Goal: Task Accomplishment & Management: Manage account settings

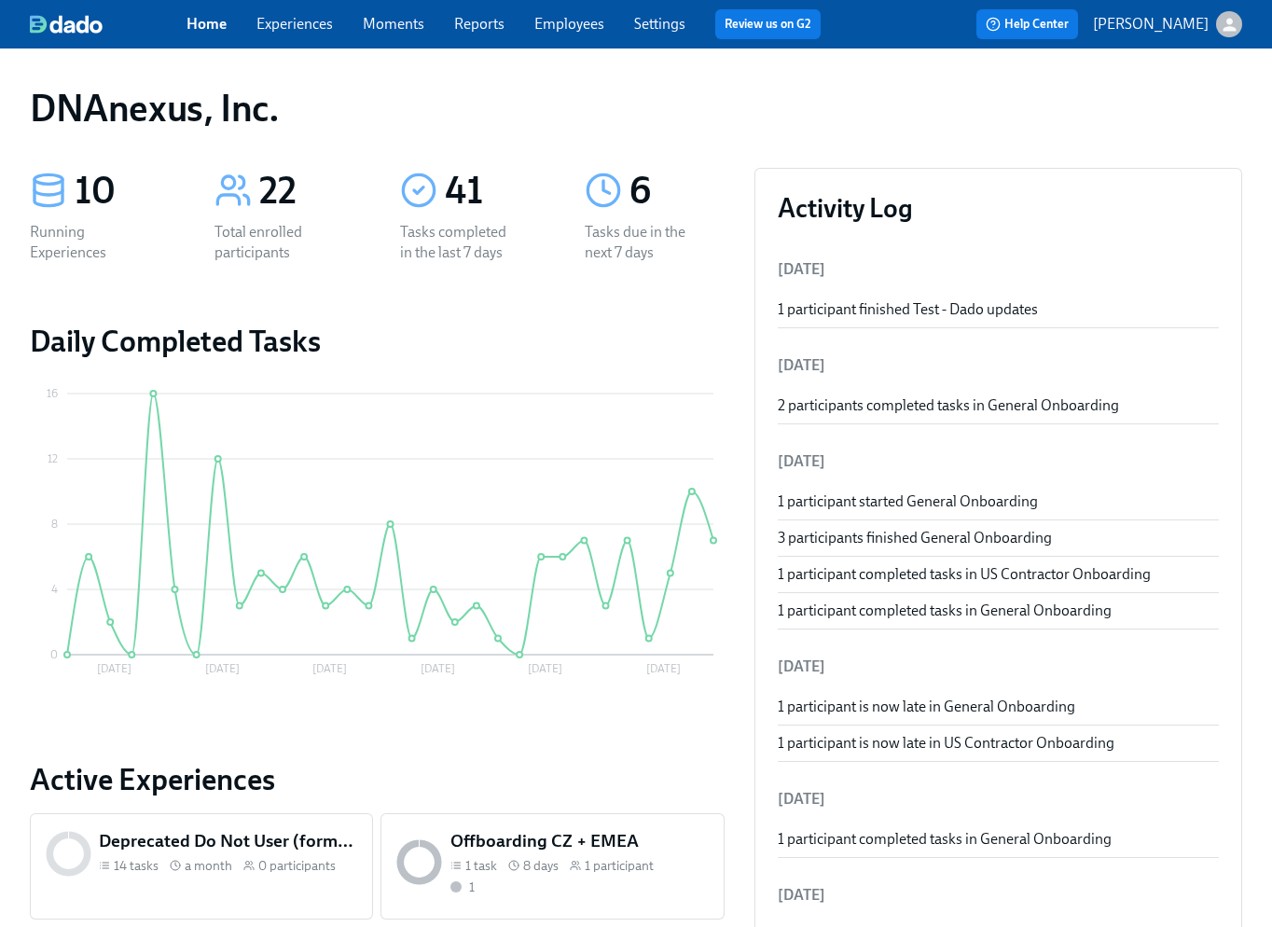
click at [309, 25] on link "Experiences" at bounding box center [294, 24] width 76 height 18
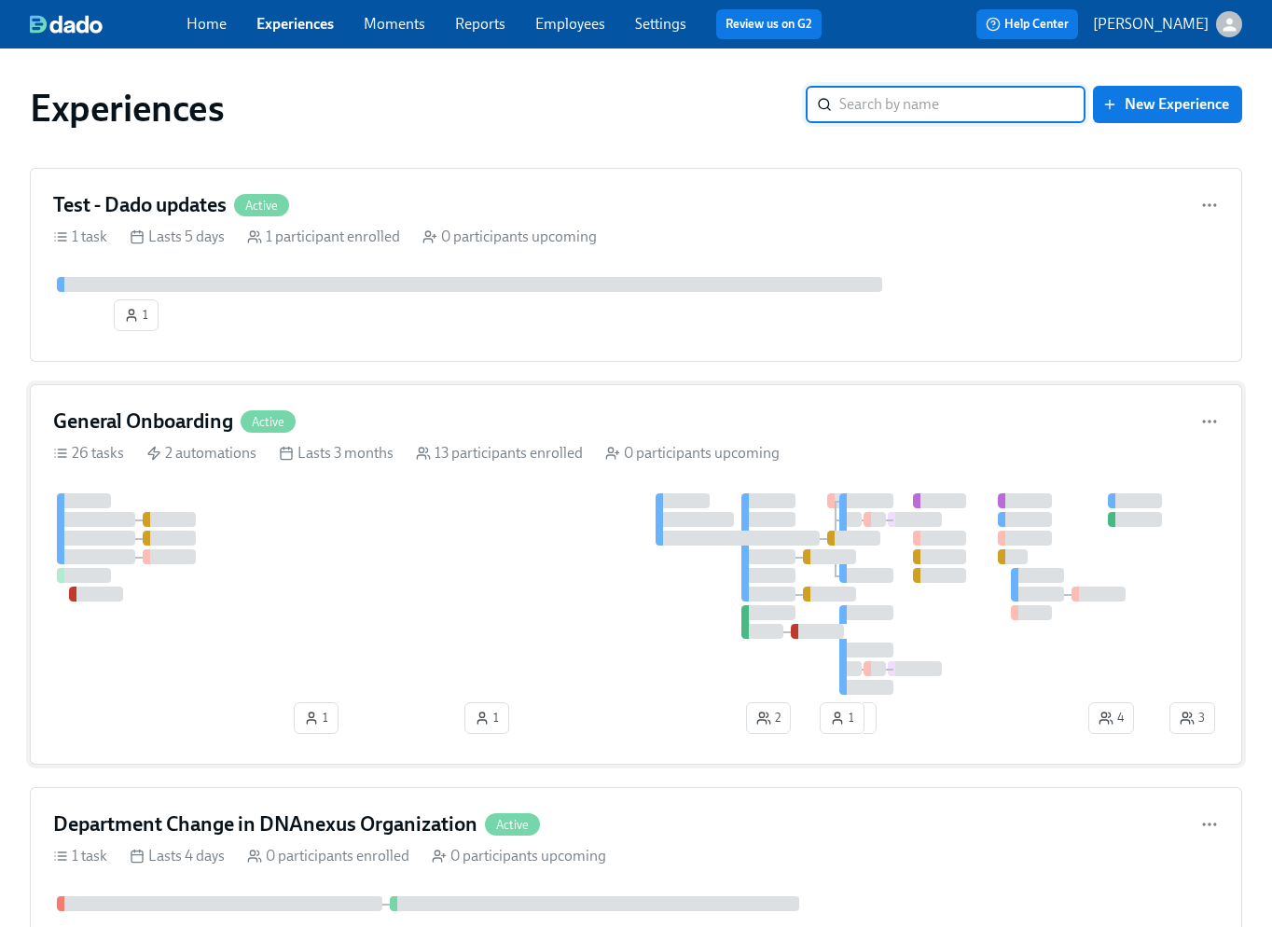
click at [435, 484] on div "General Onboarding Active 26 tasks 2 automations Lasts 3 months 13 participants…" at bounding box center [636, 574] width 1212 height 380
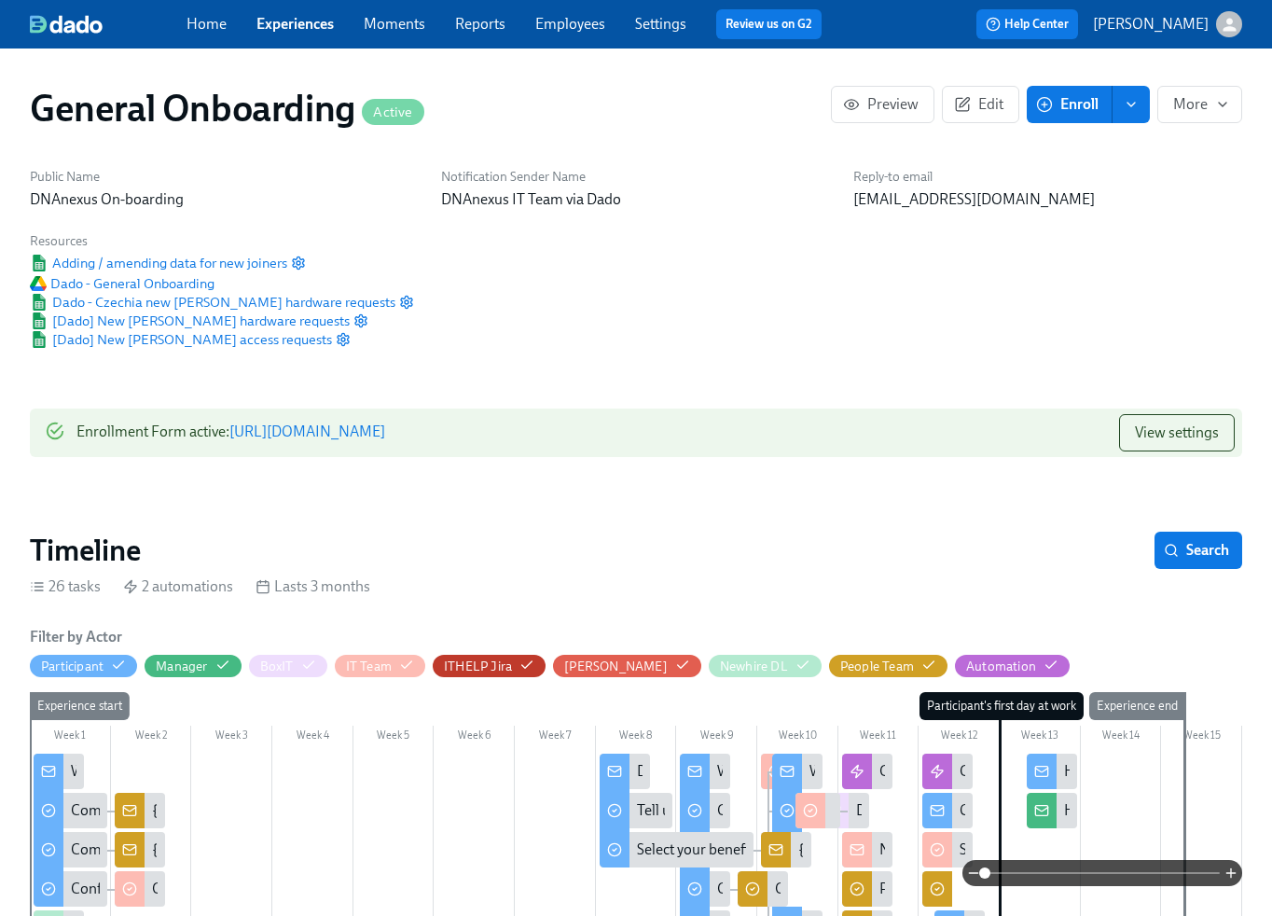
scroll to position [0, 12664]
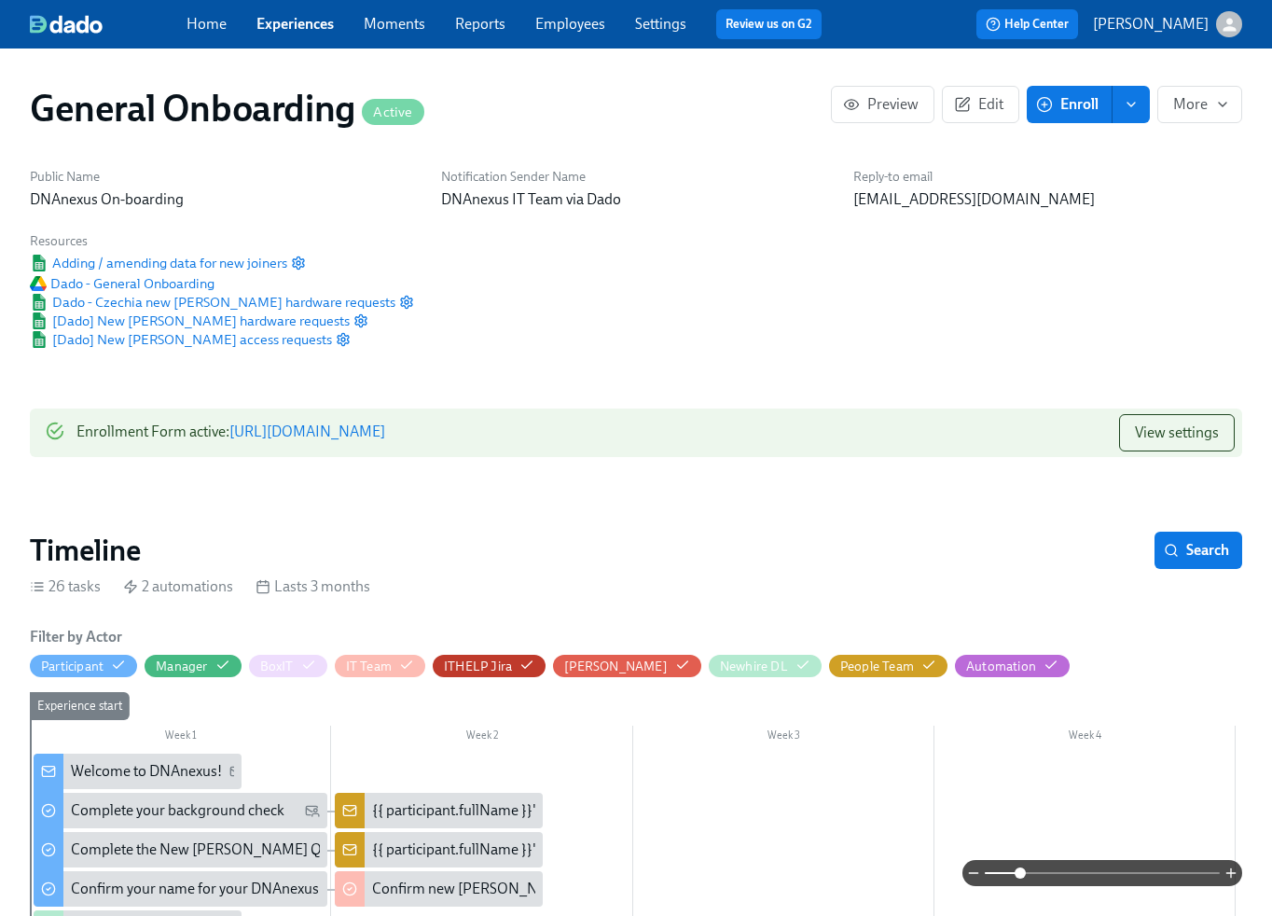
drag, startPoint x: 987, startPoint y: 874, endPoint x: 1026, endPoint y: 873, distance: 39.2
click at [1026, 873] on span at bounding box center [1020, 872] width 11 height 11
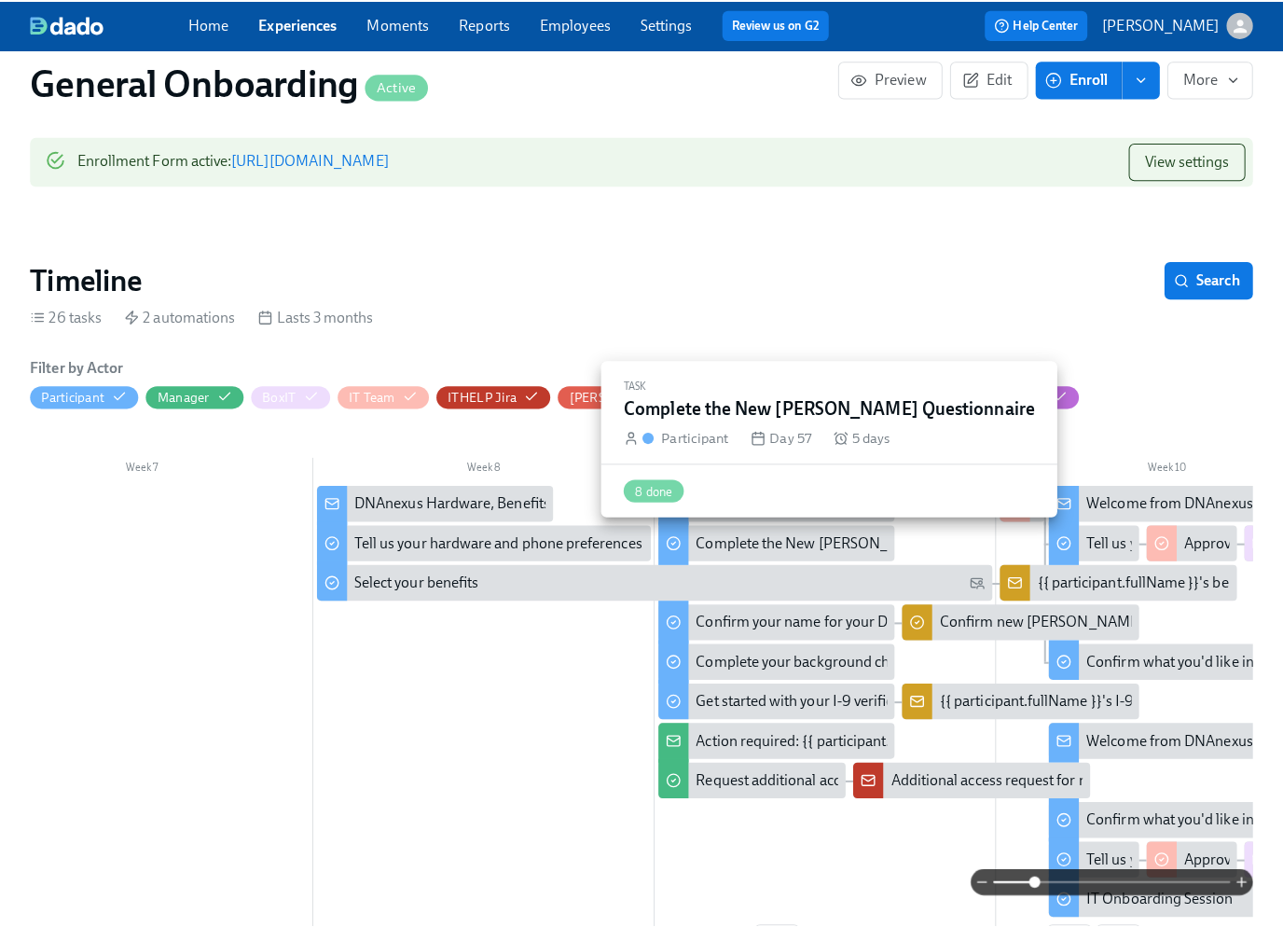
scroll to position [0, 2093]
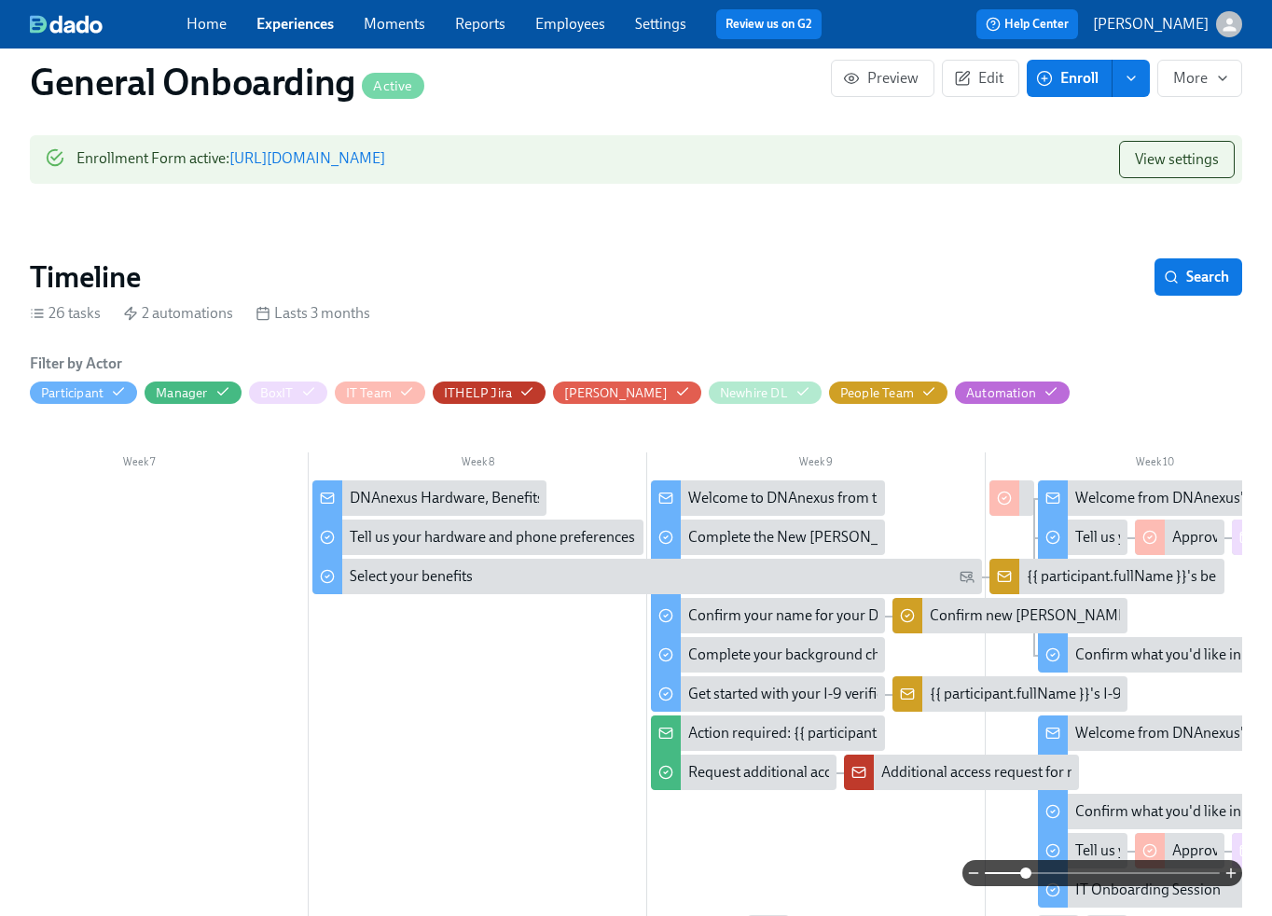
click at [784, 500] on div "Welcome to DNAnexus from the People Team!" at bounding box center [835, 498] width 295 height 21
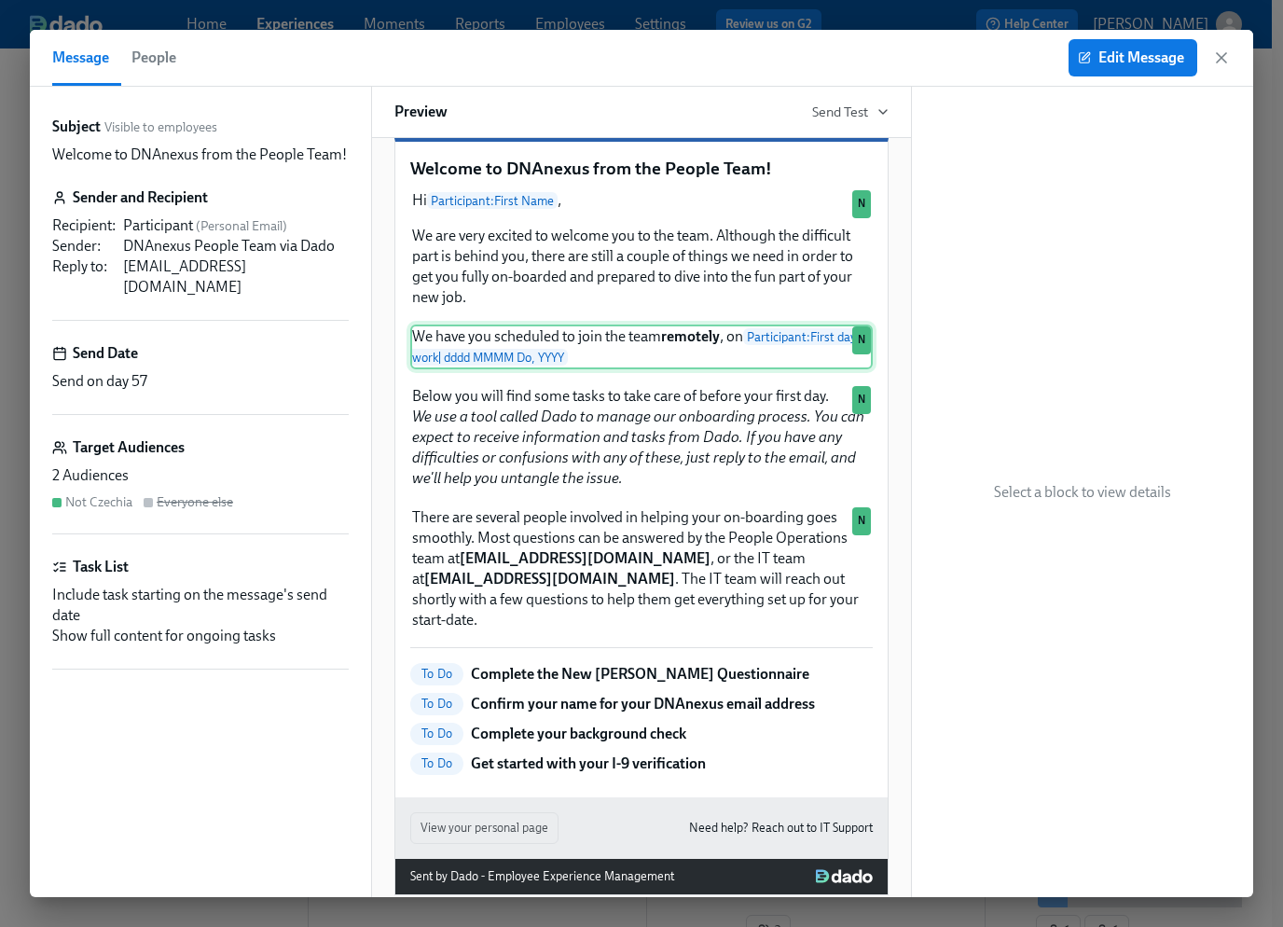
scroll to position [71, 0]
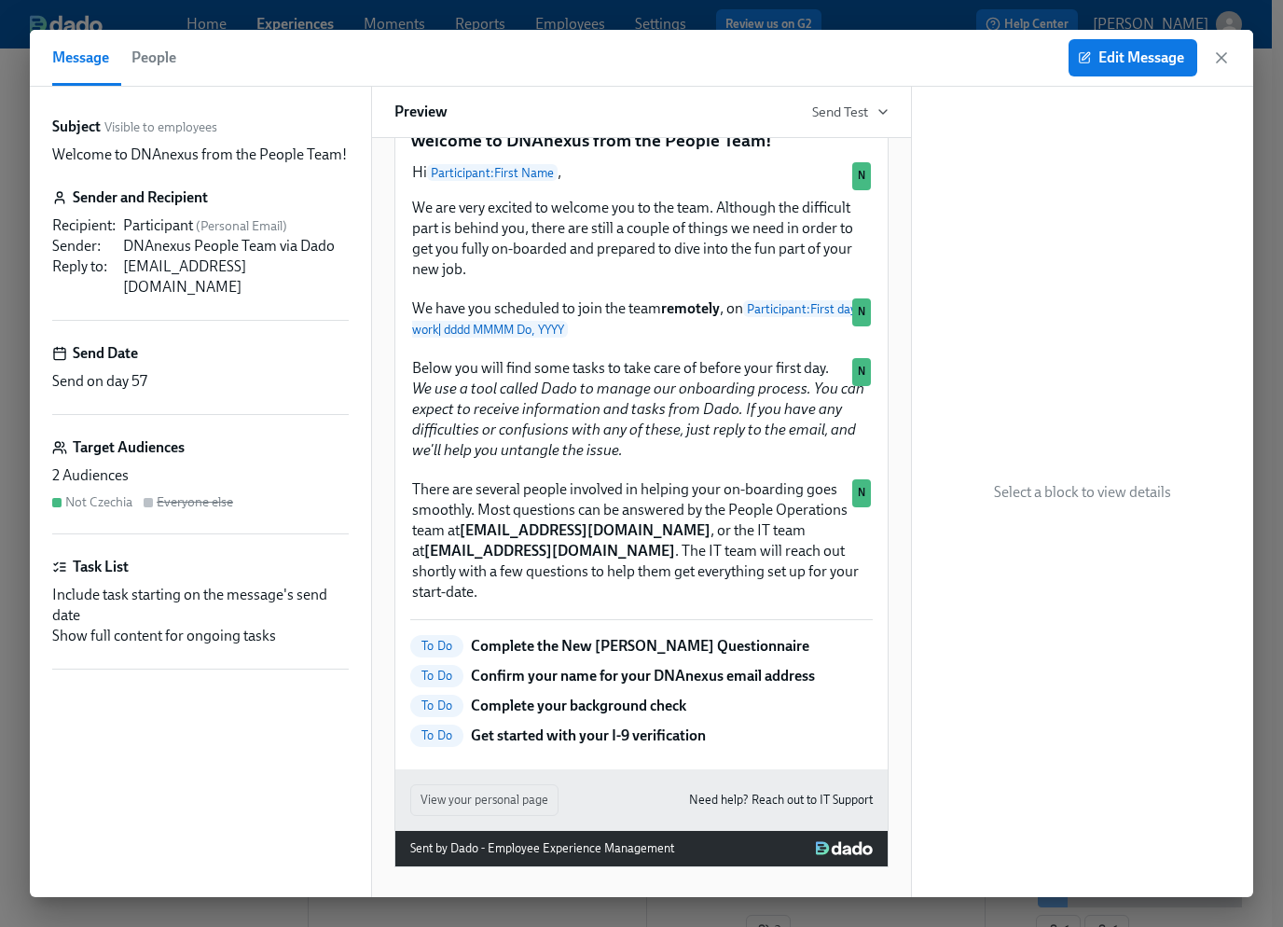
click at [603, 649] on p "Complete the New [PERSON_NAME] Questionnaire" at bounding box center [640, 646] width 339 height 21
click at [1156, 54] on span "Edit Message" at bounding box center [1133, 57] width 103 height 19
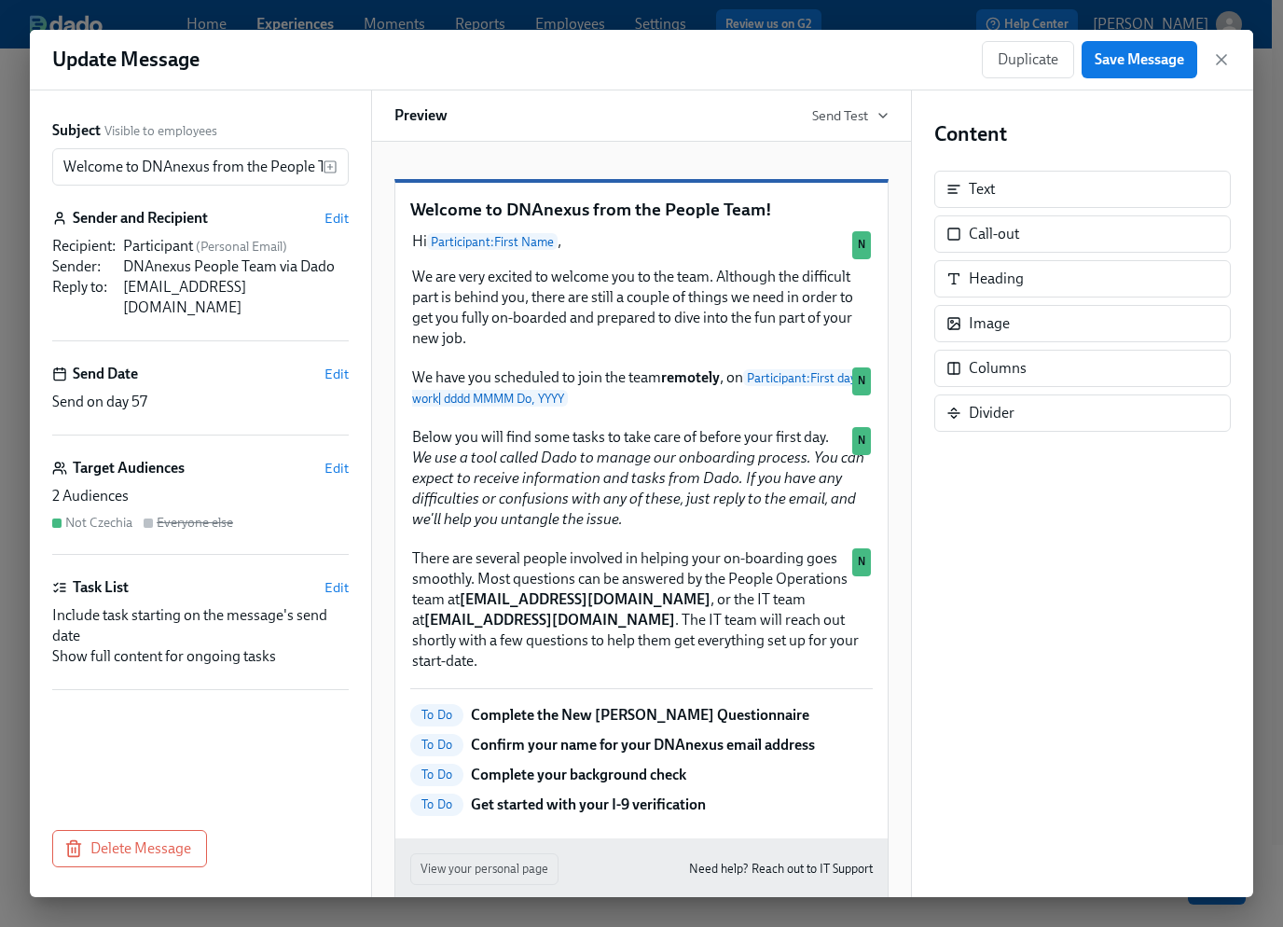
click at [628, 725] on p "Complete the New [PERSON_NAME] Questionnaire" at bounding box center [640, 715] width 339 height 21
click at [487, 720] on p "Complete the New [PERSON_NAME] Questionnaire" at bounding box center [640, 715] width 339 height 21
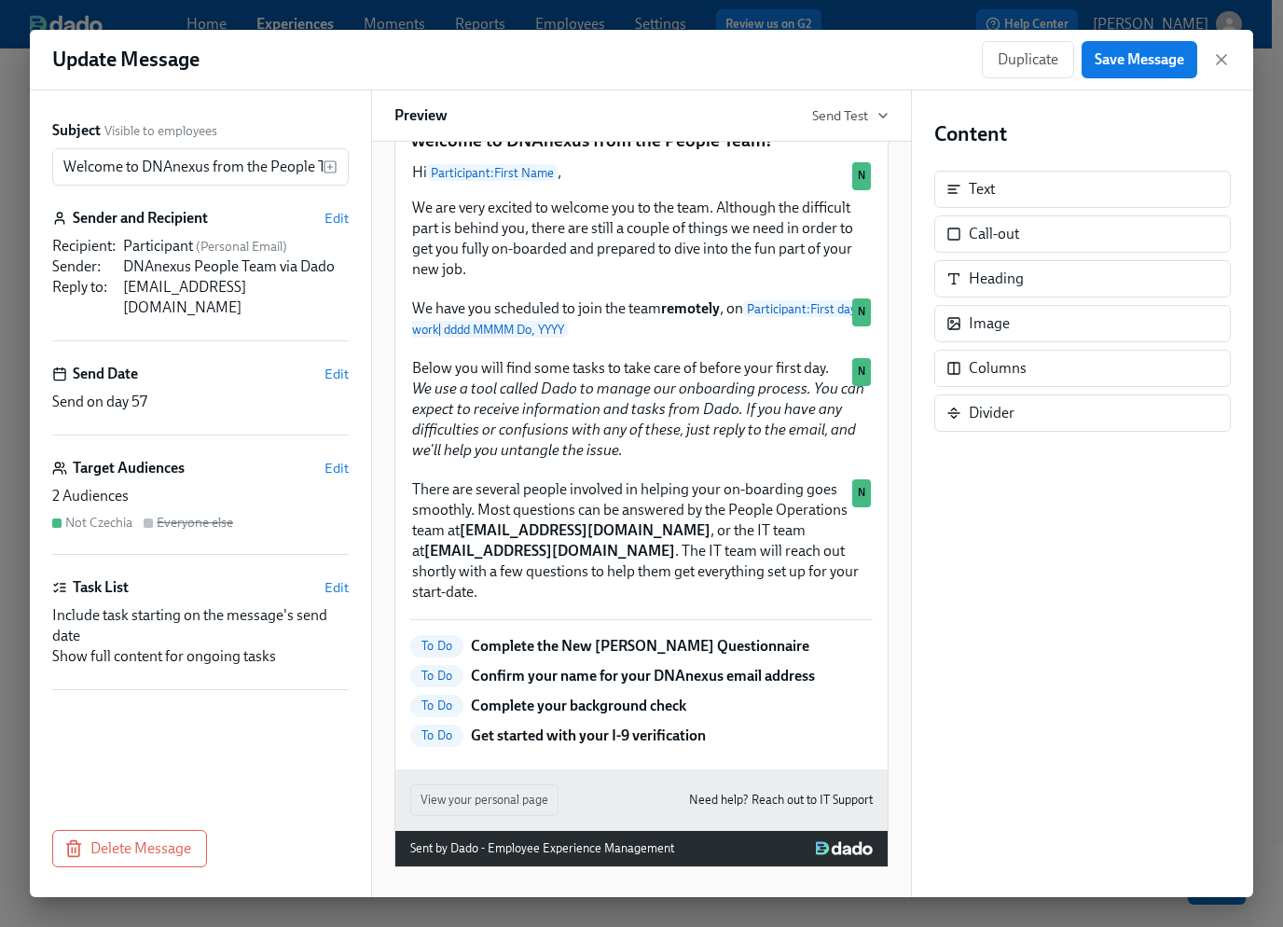
scroll to position [75, 0]
click at [643, 739] on p "Get started with your I-9 verification" at bounding box center [588, 736] width 235 height 21
click at [546, 688] on div "To Do Complete the New [PERSON_NAME] Questionnaire To Do Confirm your name for …" at bounding box center [641, 691] width 463 height 112
click at [1227, 58] on icon "button" at bounding box center [1221, 59] width 19 height 19
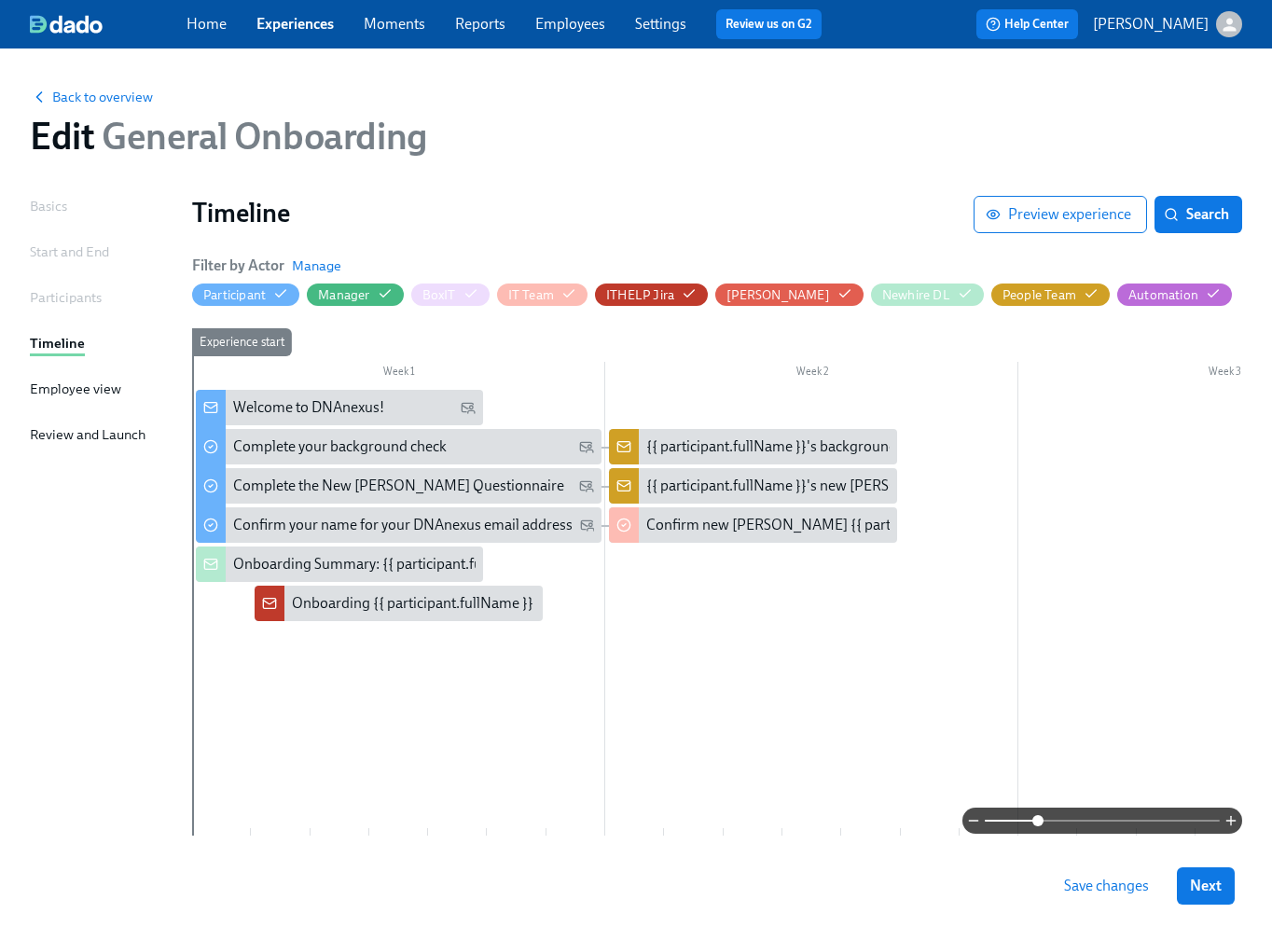
drag, startPoint x: 985, startPoint y: 823, endPoint x: 1039, endPoint y: 814, distance: 54.9
click at [1039, 815] on span at bounding box center [1037, 820] width 11 height 11
click at [443, 486] on div "Complete the New [PERSON_NAME] Questionnaire" at bounding box center [398, 486] width 331 height 21
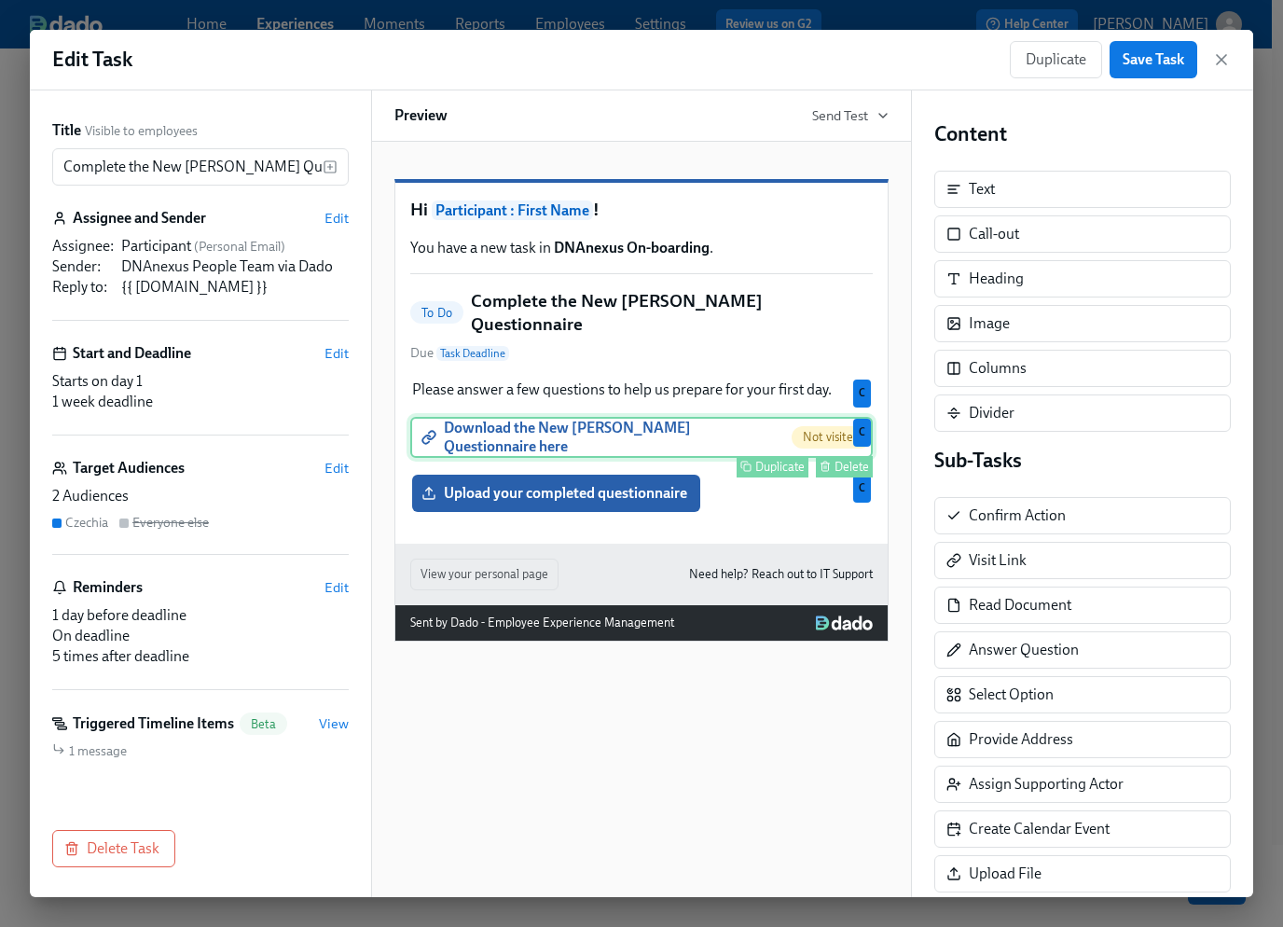
click at [571, 445] on div "Download the New [PERSON_NAME] Questionnaire here Not visited Duplicate Delete C" at bounding box center [641, 437] width 463 height 41
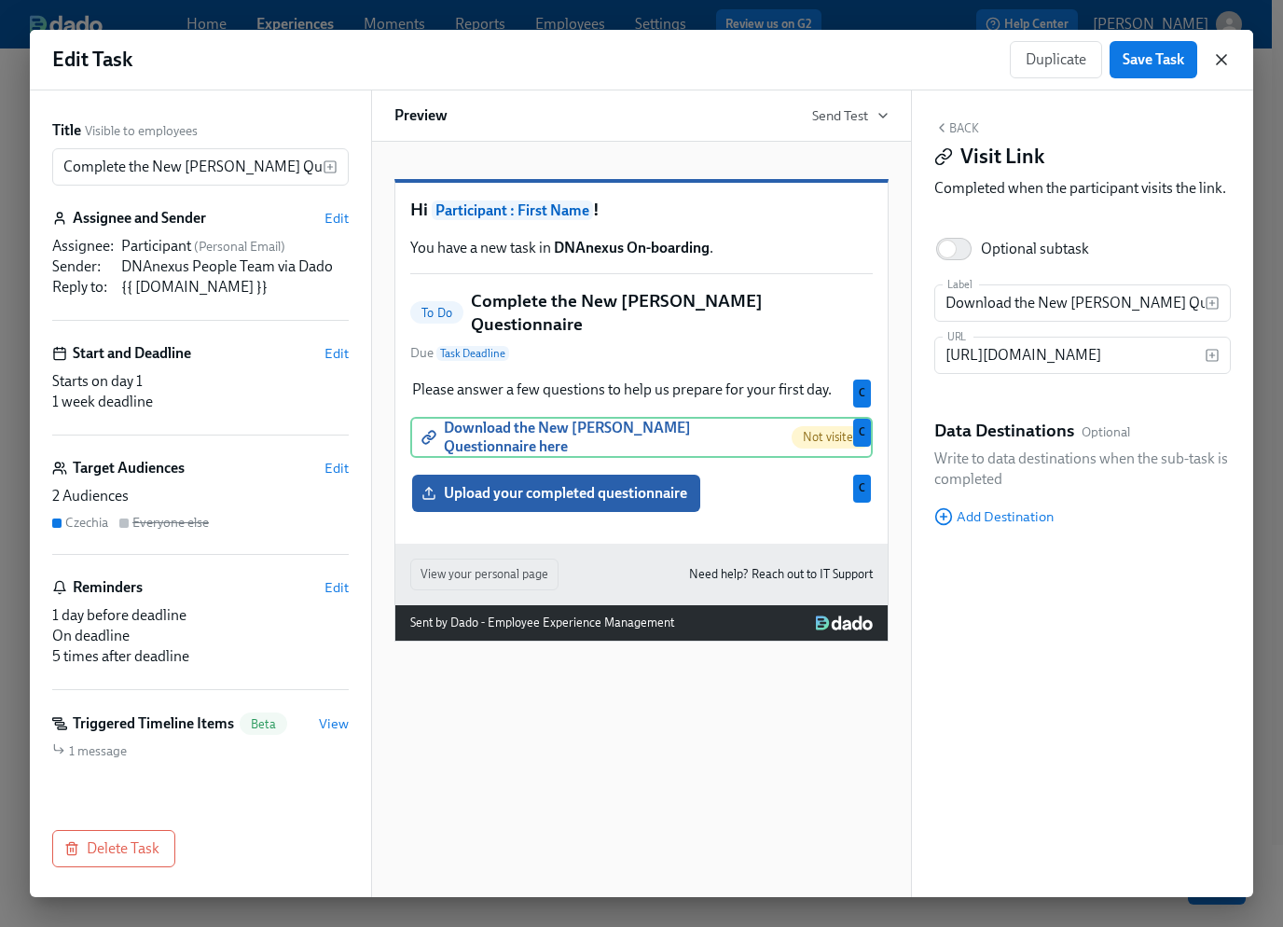
click at [1224, 58] on icon "button" at bounding box center [1221, 59] width 19 height 19
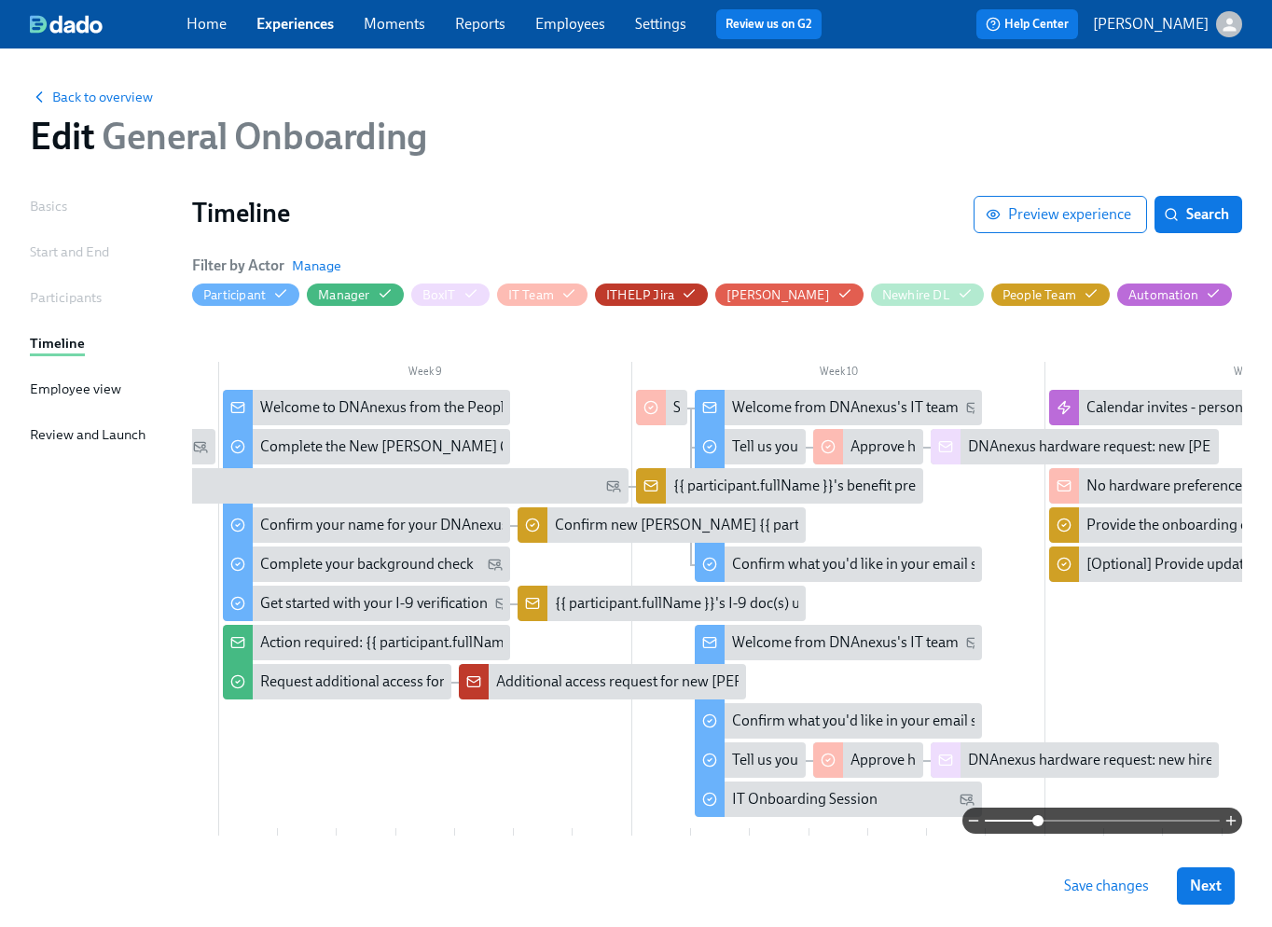
scroll to position [0, 3282]
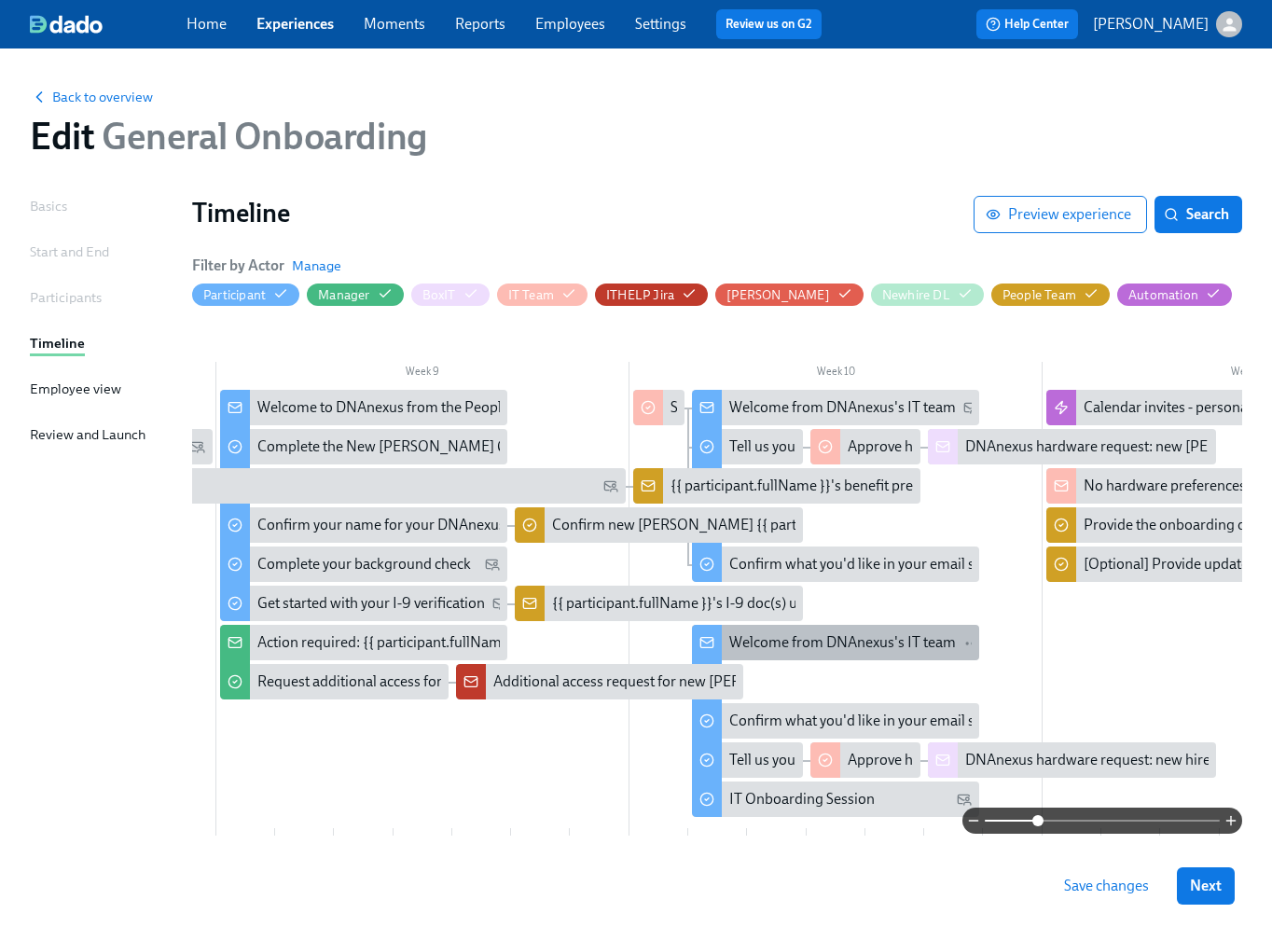
click at [823, 634] on div "Welcome from DNAnexus's IT team" at bounding box center [842, 642] width 227 height 21
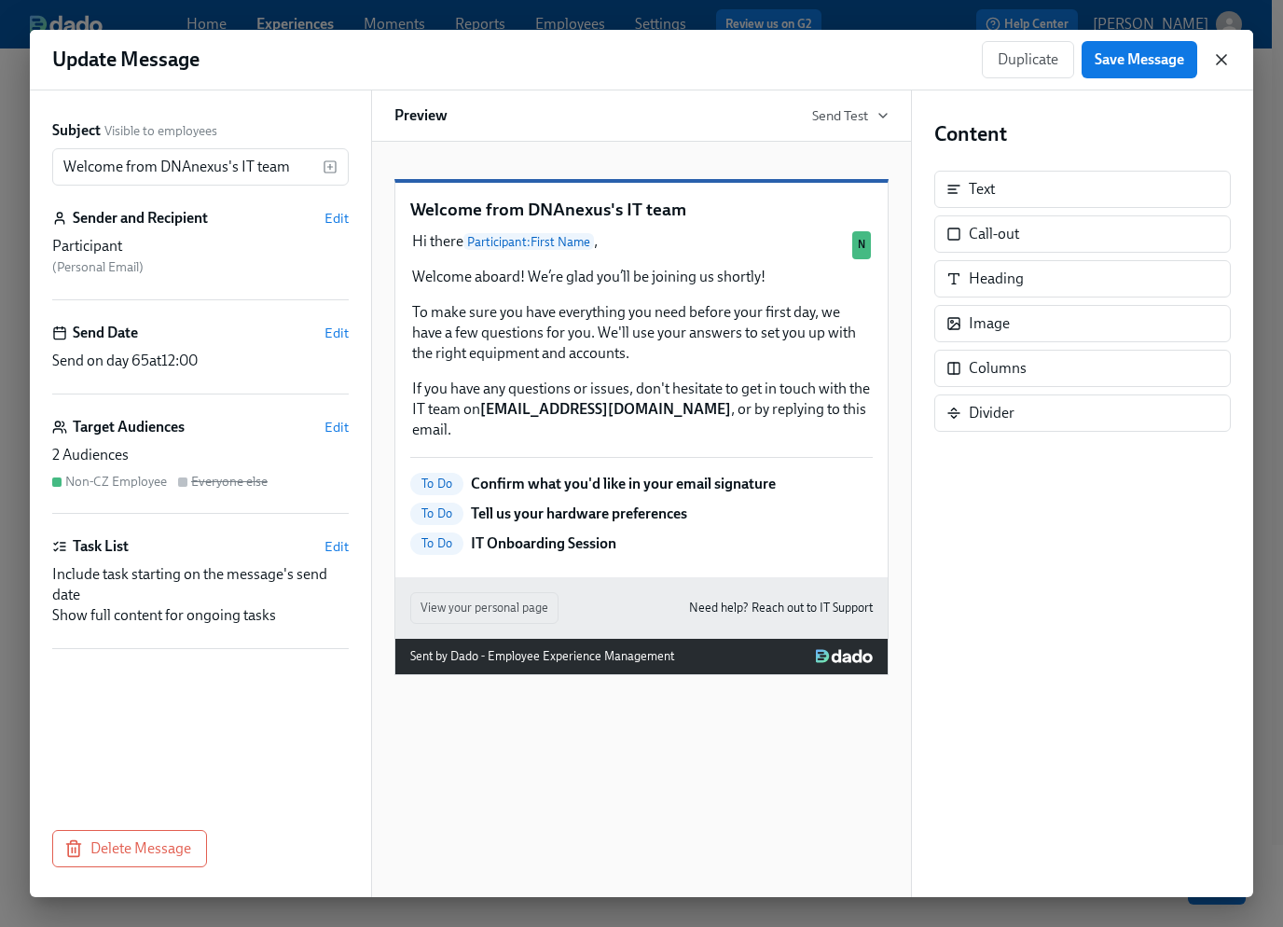
click at [1227, 57] on icon "button" at bounding box center [1221, 59] width 19 height 19
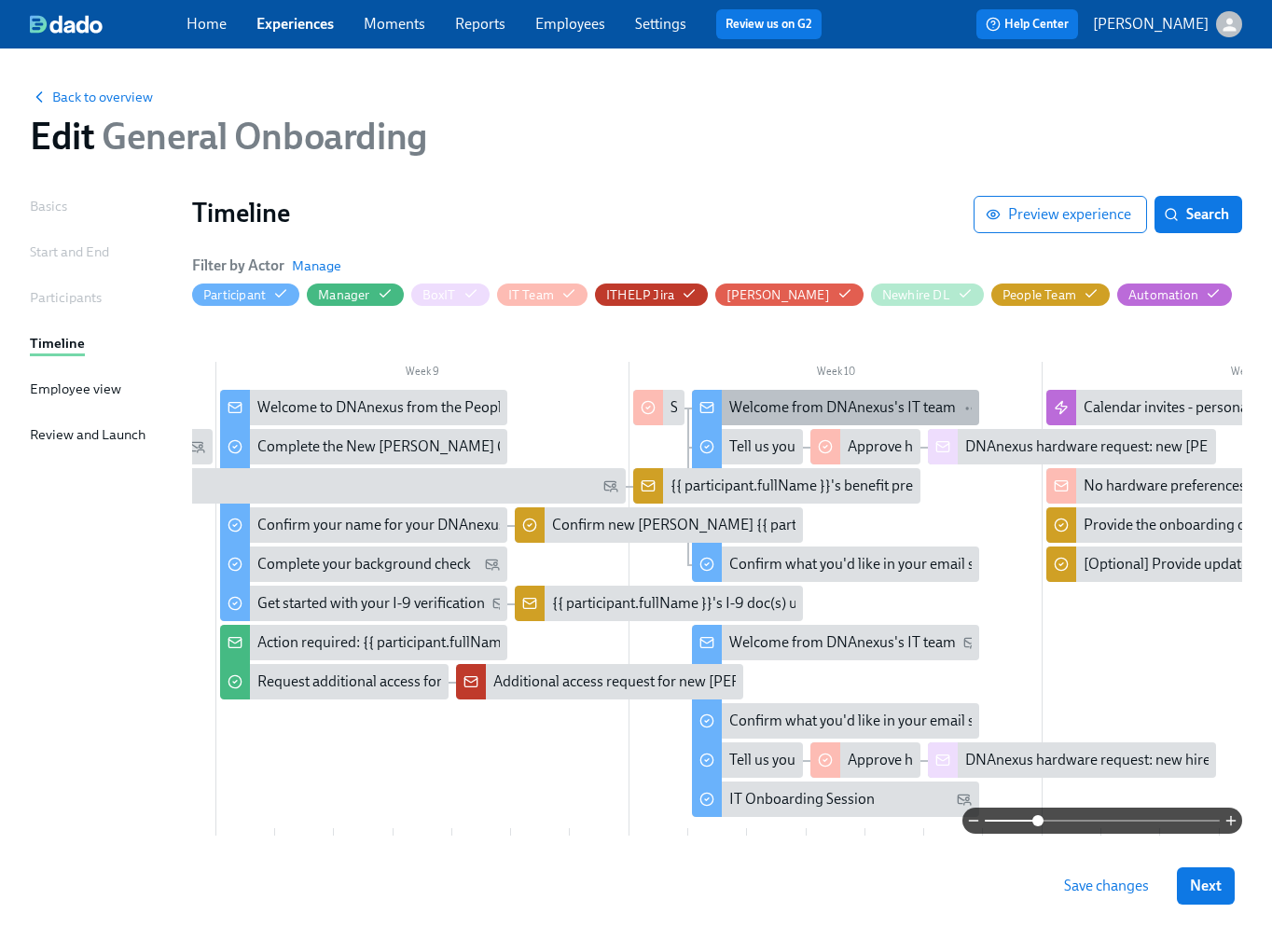
click at [791, 413] on div "Welcome from DNAnexus's IT team" at bounding box center [842, 407] width 227 height 21
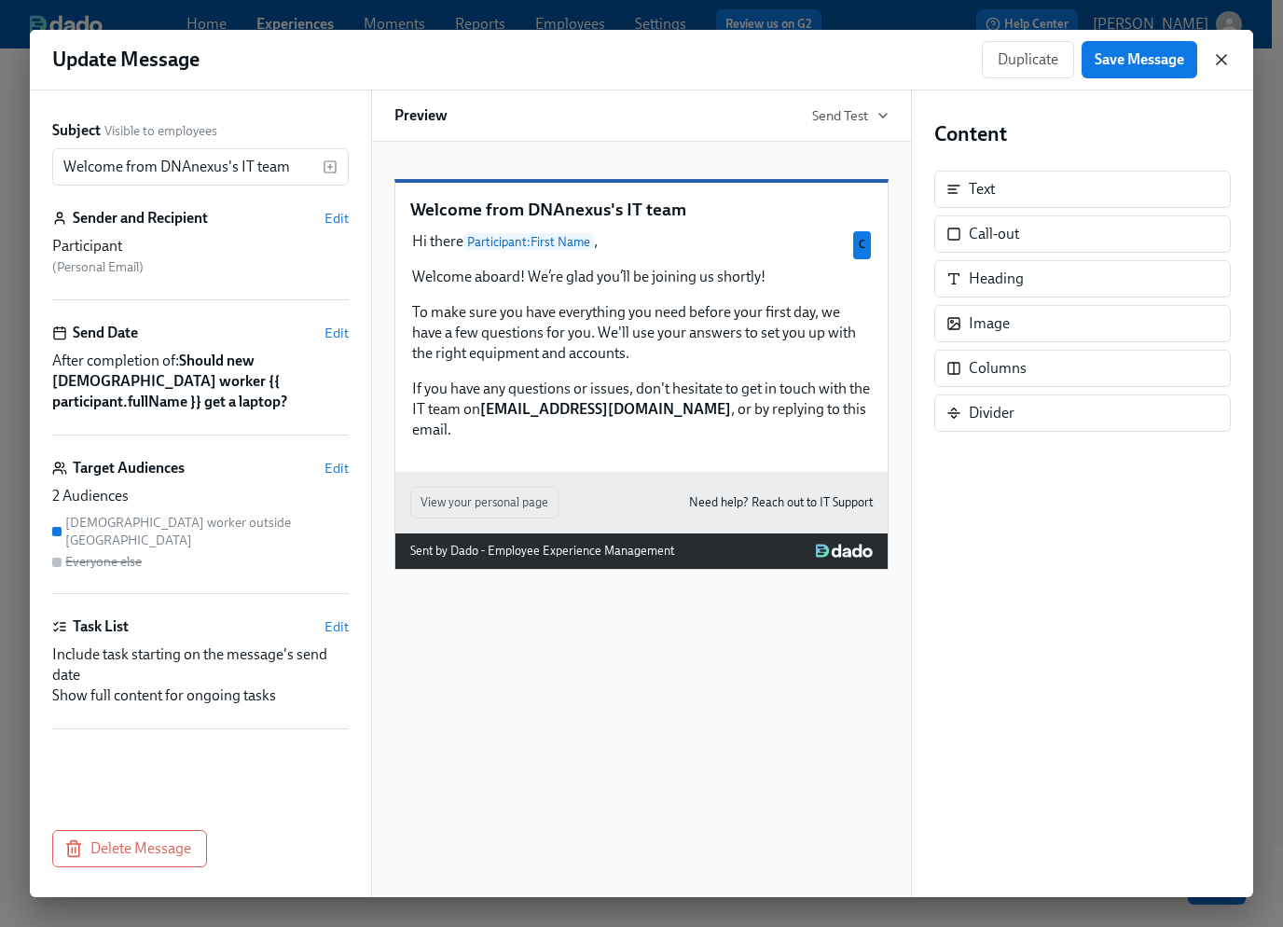
click at [1222, 57] on icon "button" at bounding box center [1221, 59] width 19 height 19
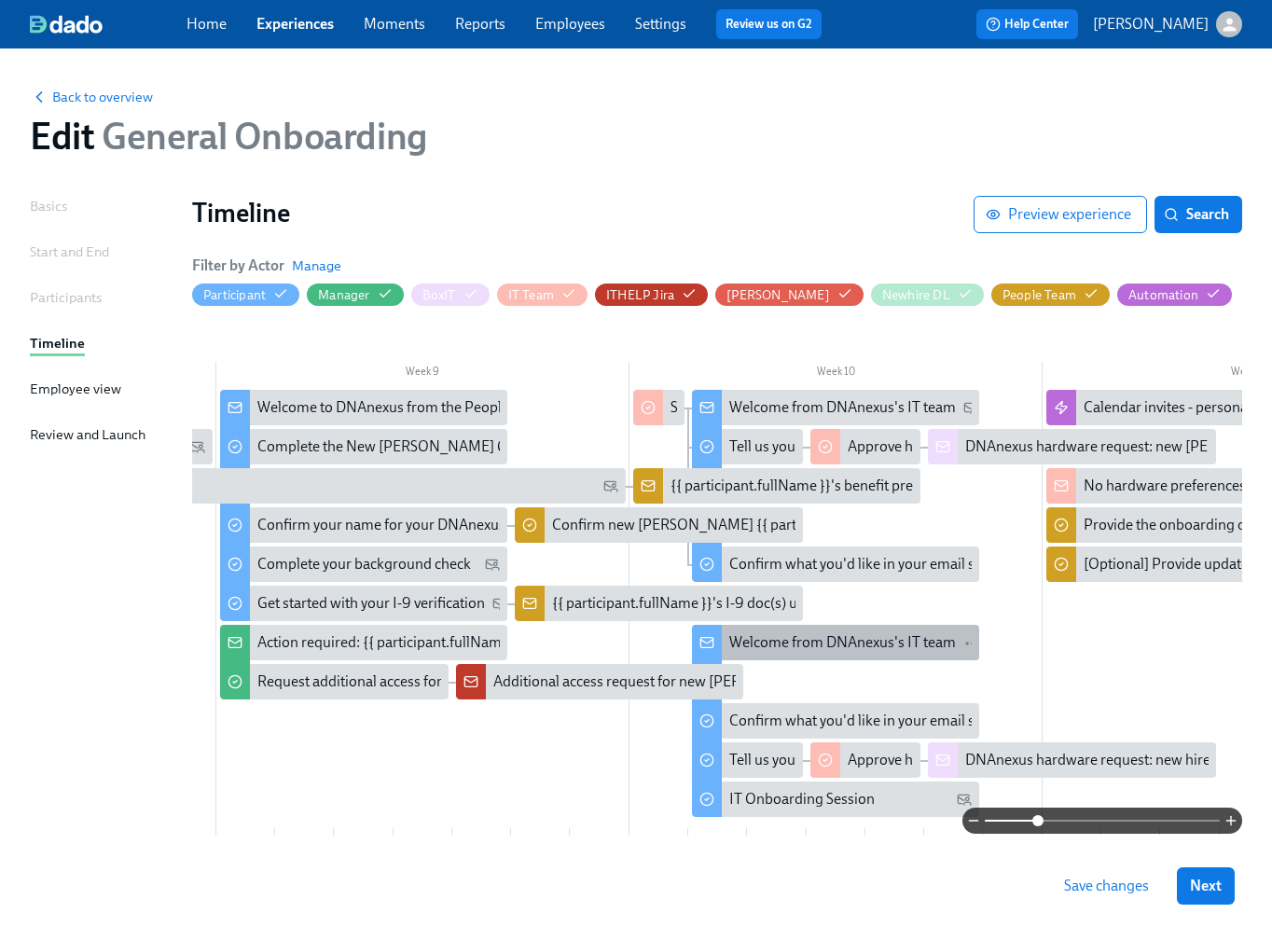
click at [861, 643] on div "Welcome from DNAnexus's IT team" at bounding box center [842, 642] width 227 height 21
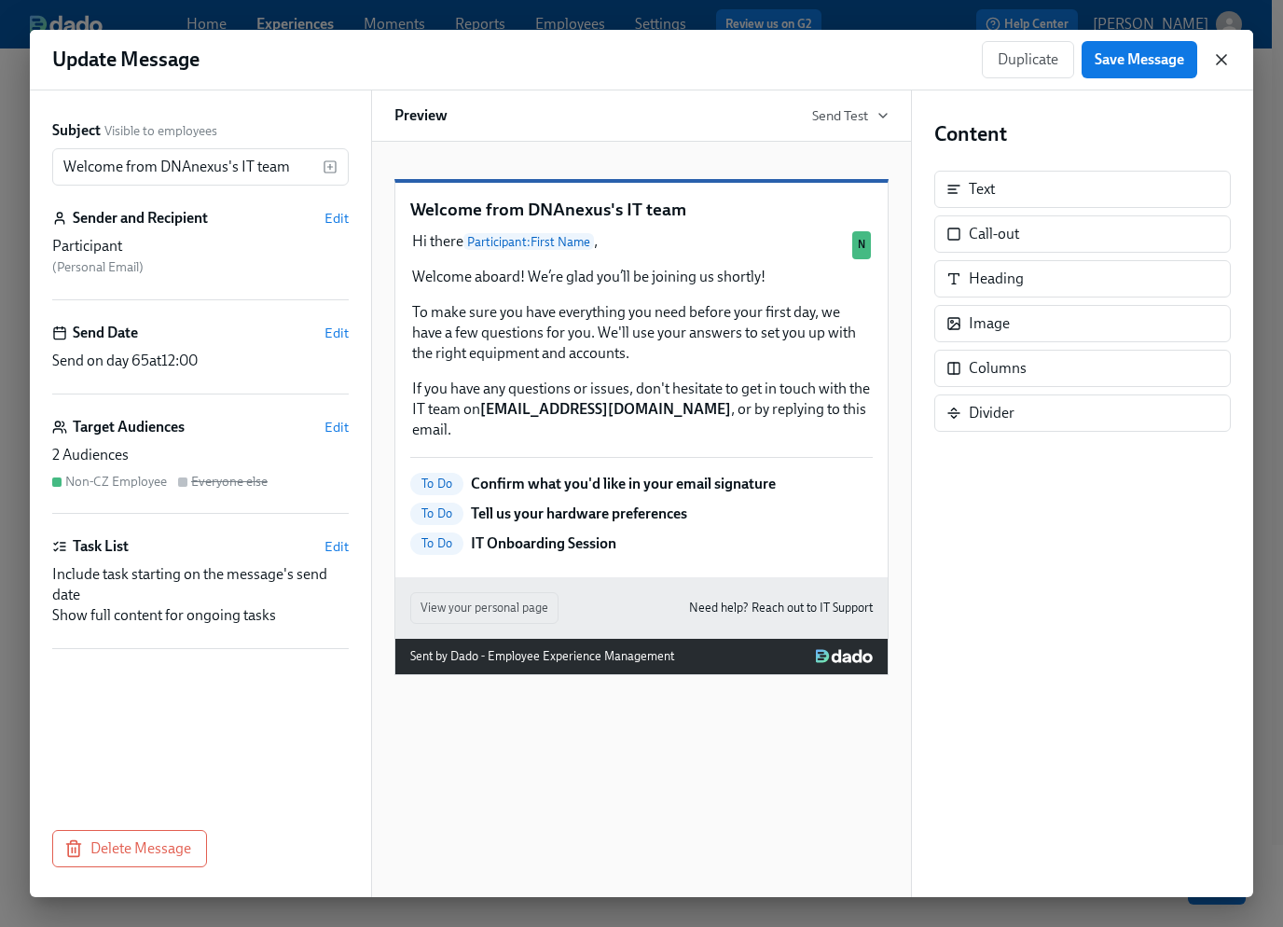
click at [1226, 56] on icon "button" at bounding box center [1221, 59] width 19 height 19
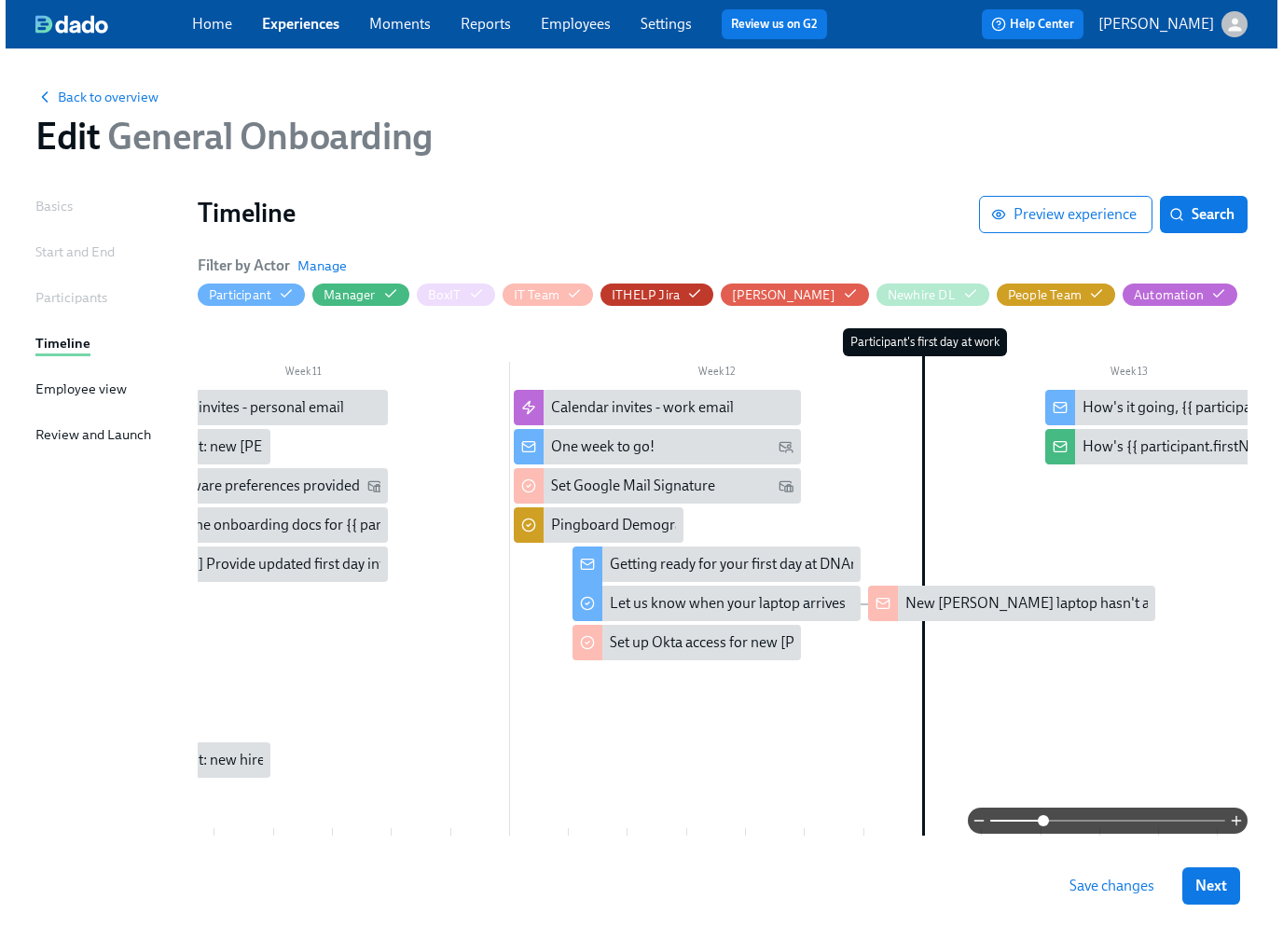
scroll to position [0, 4238]
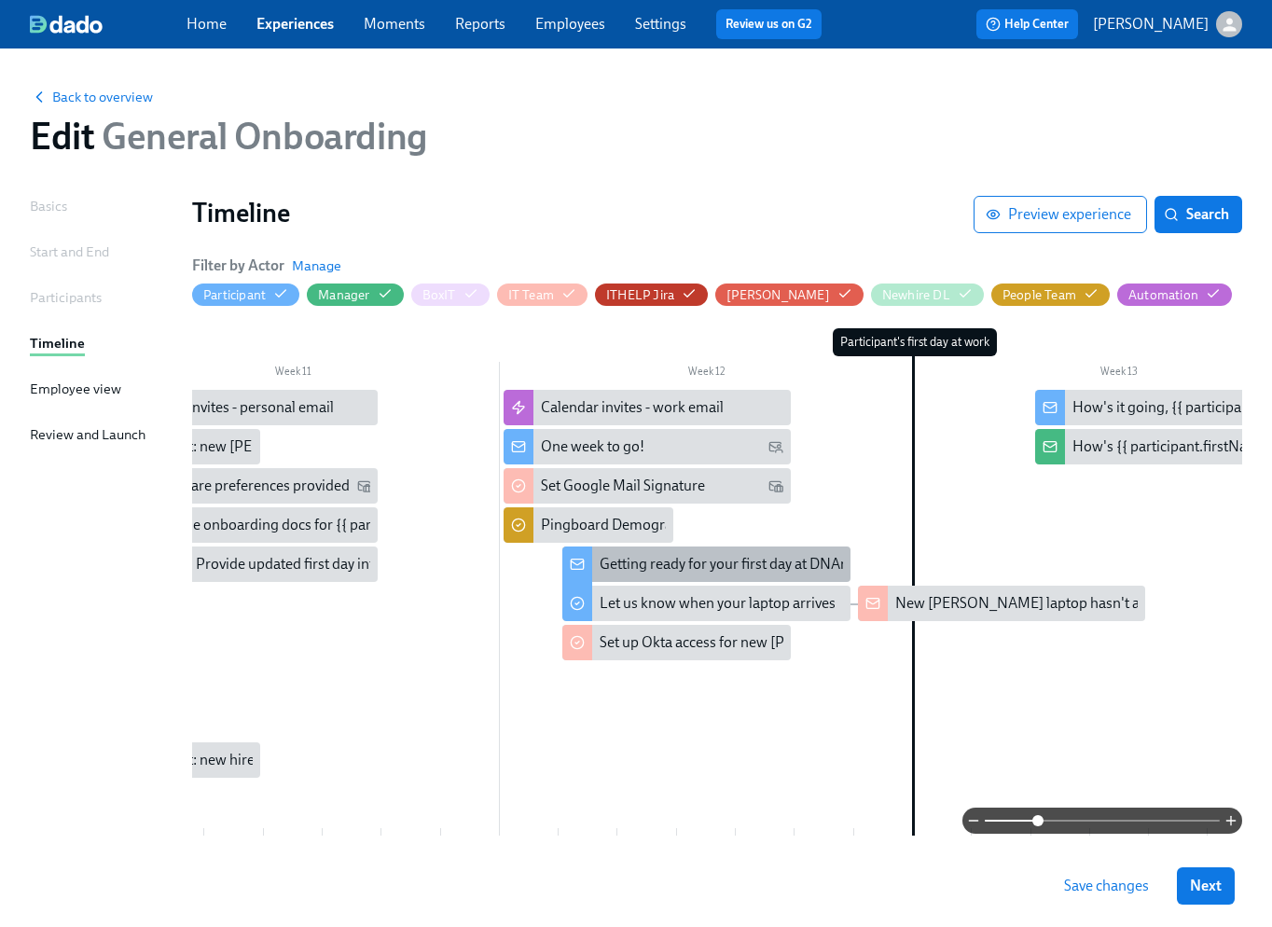
click at [740, 568] on div "Getting ready for your first day at DNAnexus" at bounding box center [739, 564] width 278 height 21
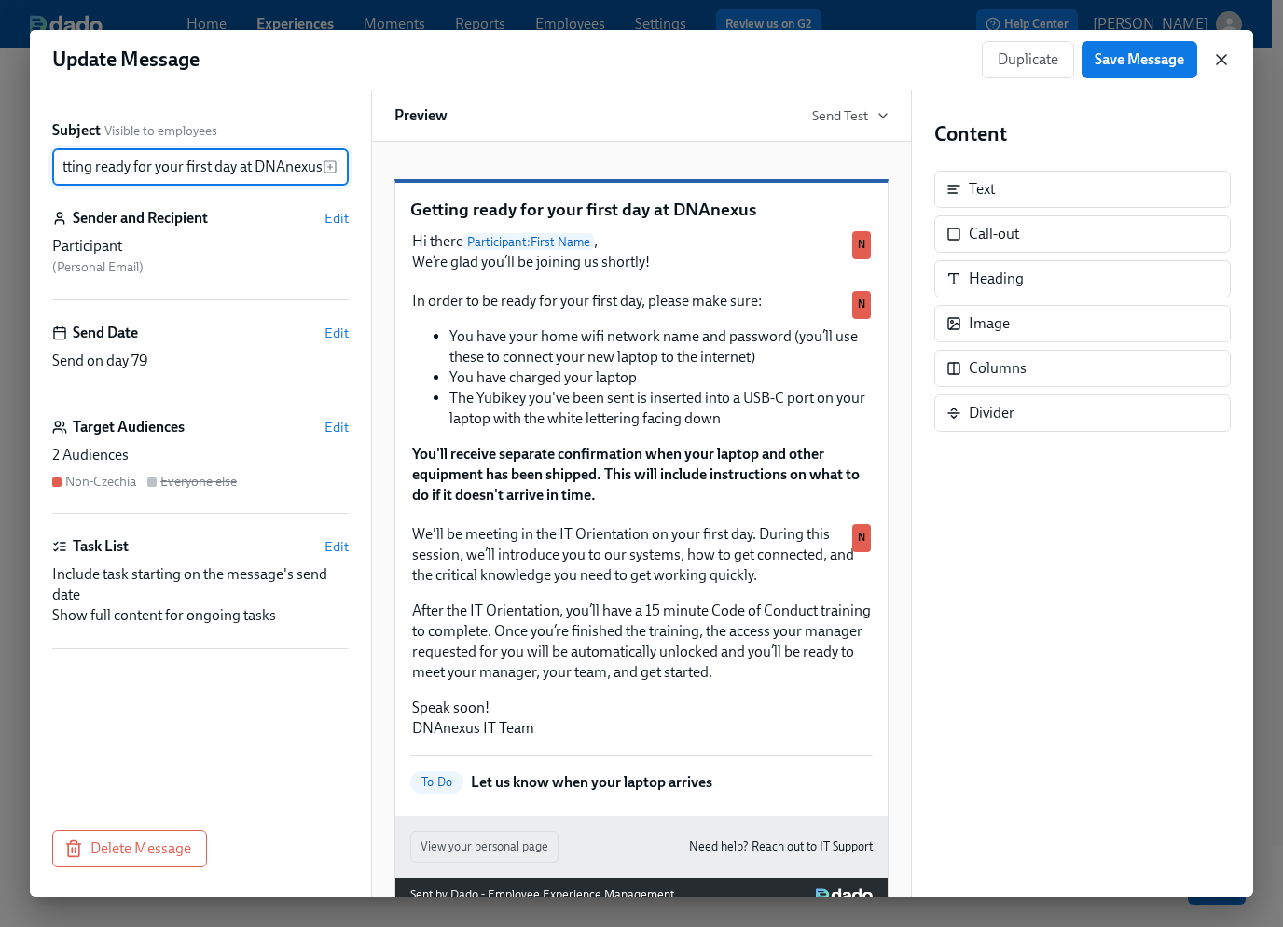
click at [1221, 58] on icon "button" at bounding box center [1221, 59] width 9 height 9
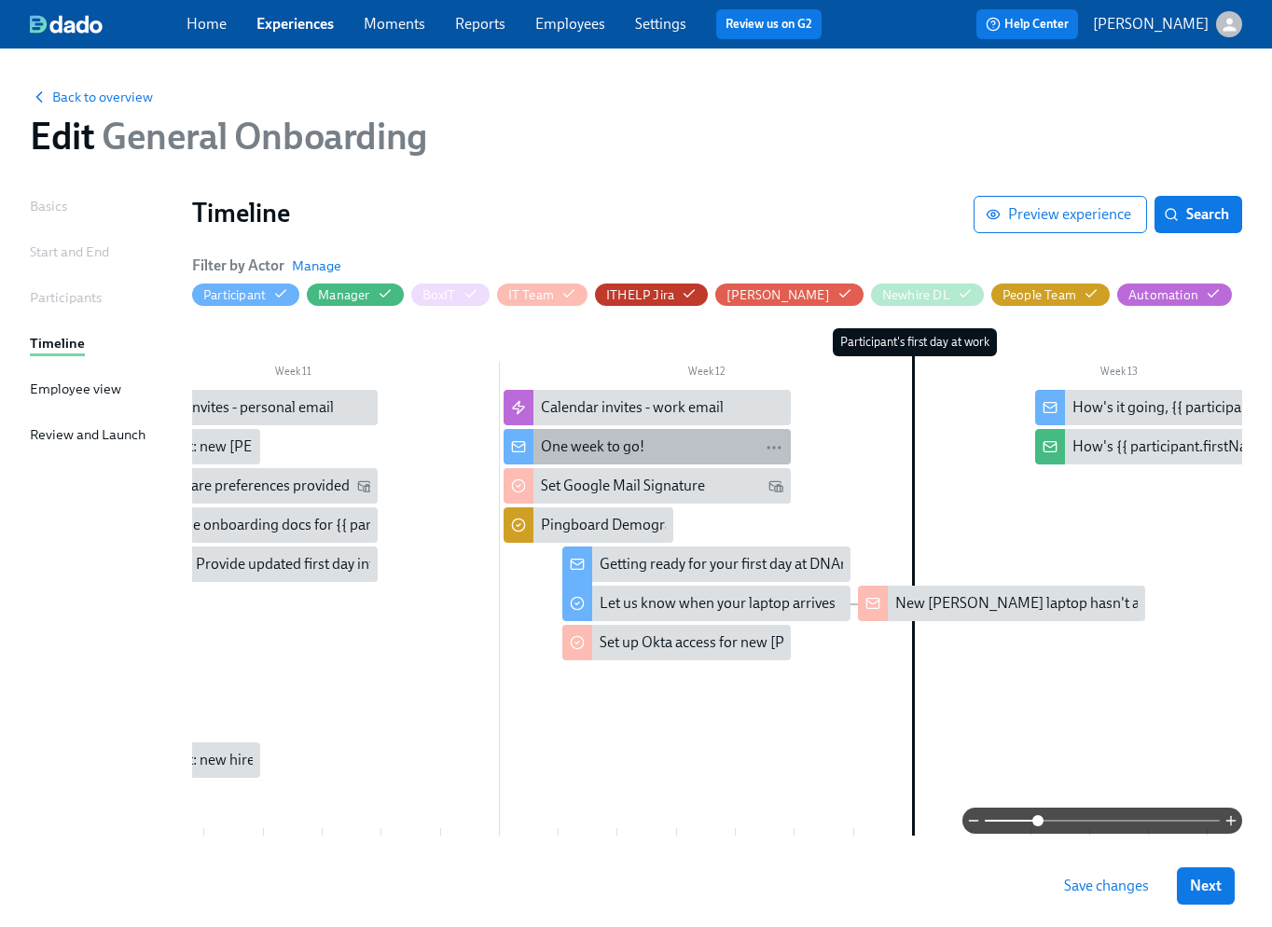
click at [648, 444] on div "One week to go!" at bounding box center [662, 446] width 242 height 21
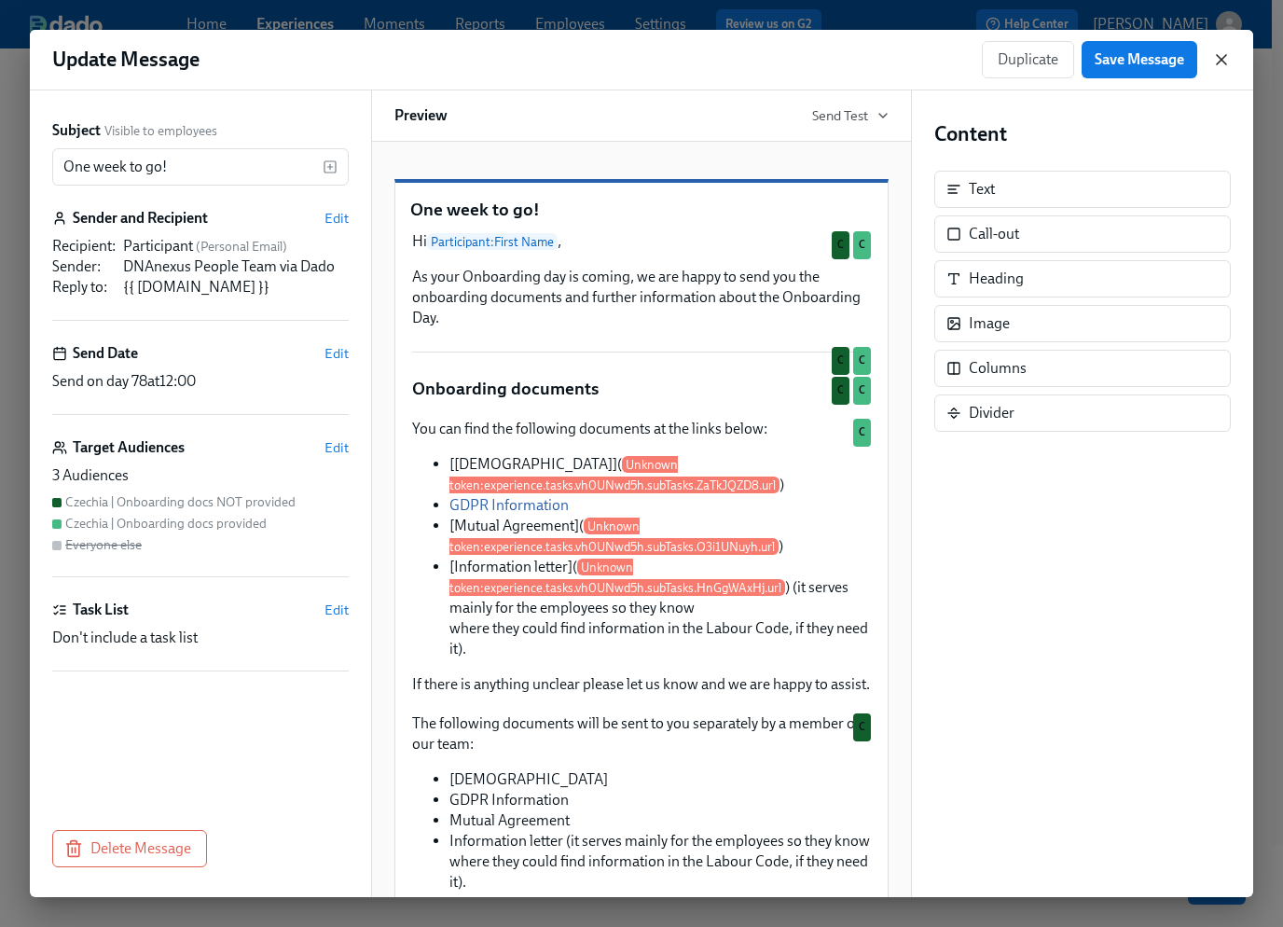
click at [1226, 61] on icon "button" at bounding box center [1221, 59] width 19 height 19
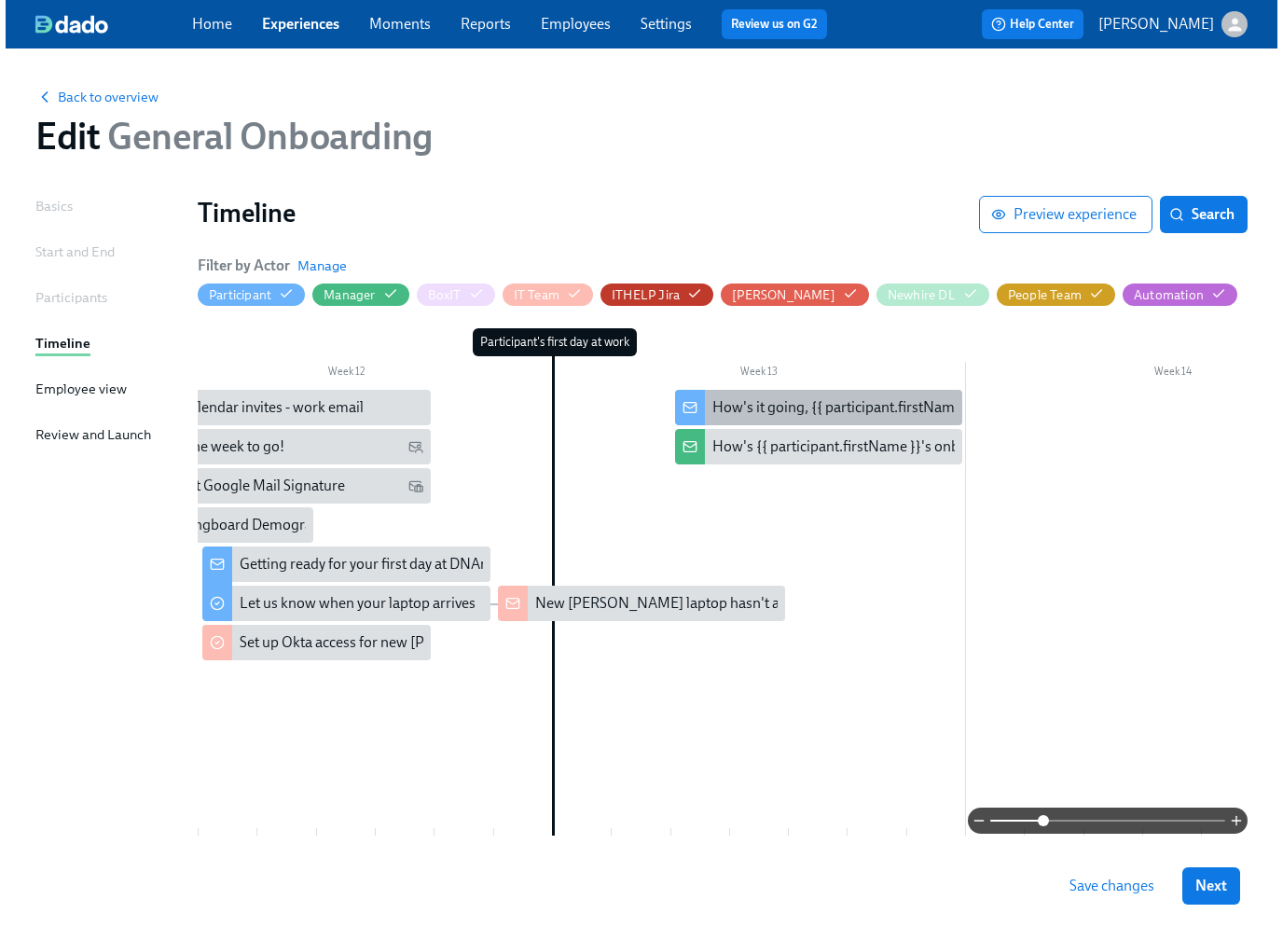
scroll to position [0, 4605]
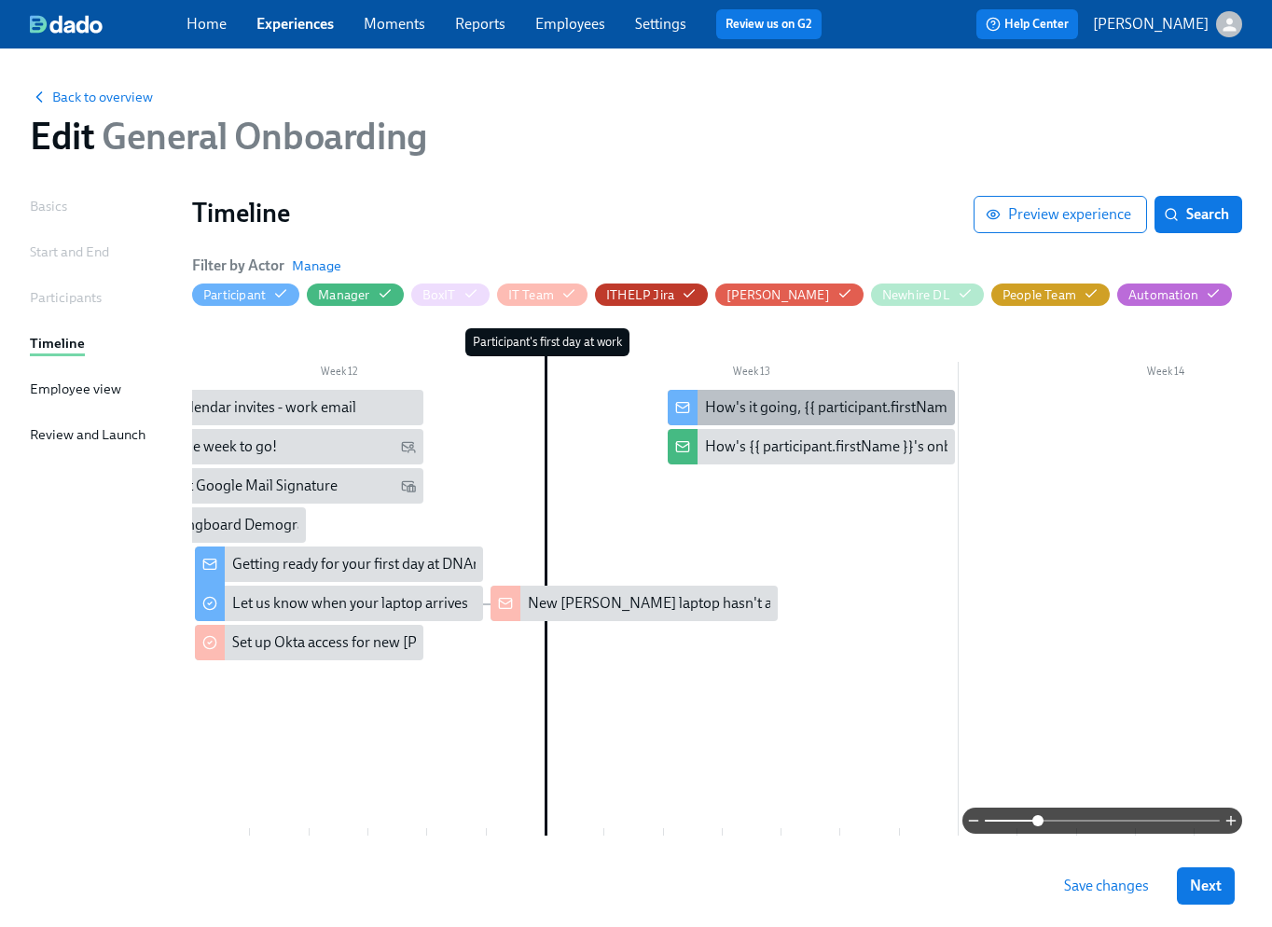
click at [762, 411] on div "How's it going, {{ participant.firstName }}?" at bounding box center [840, 407] width 270 height 21
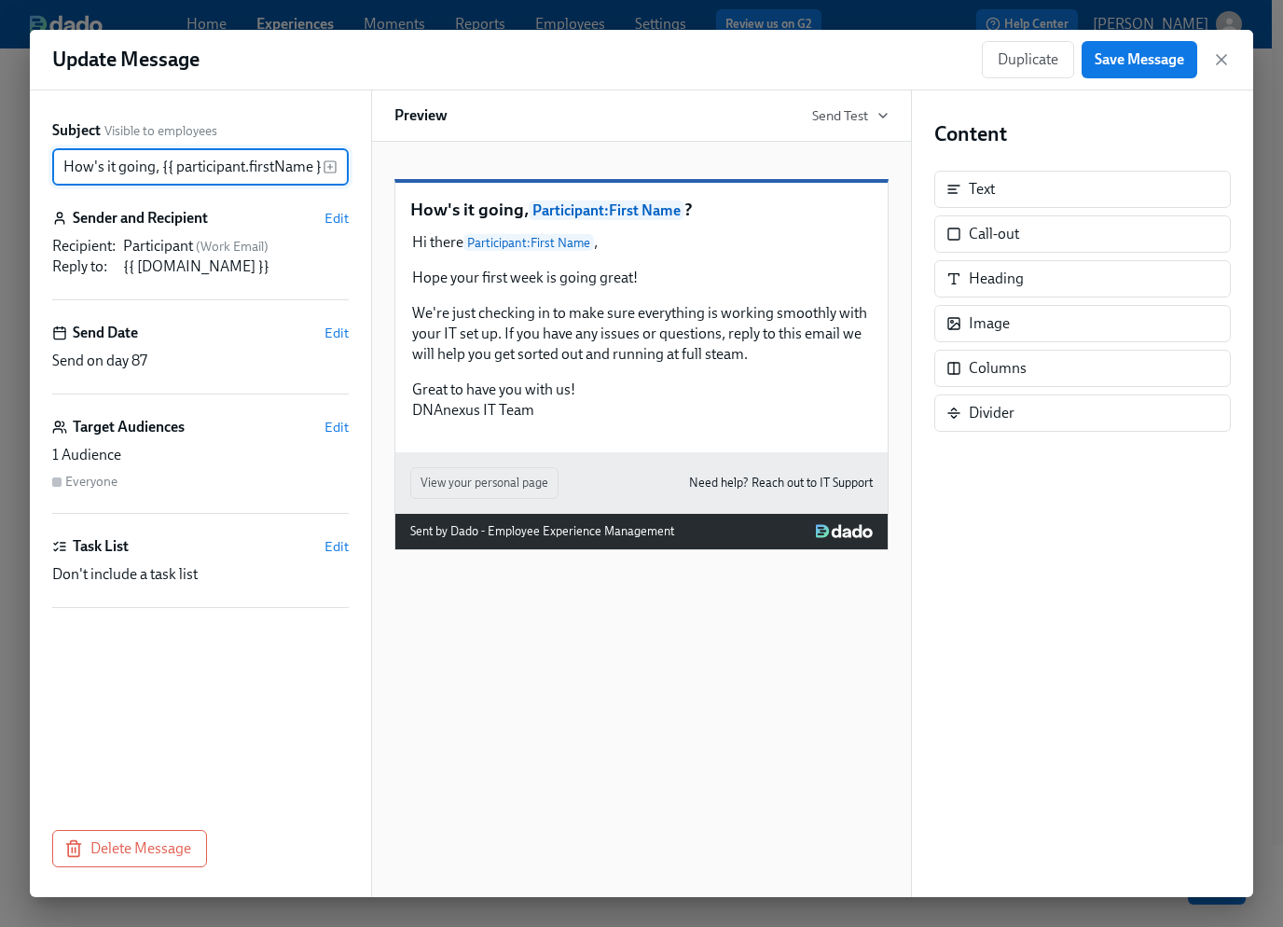
scroll to position [0, 10]
click at [1229, 61] on icon "button" at bounding box center [1221, 59] width 19 height 19
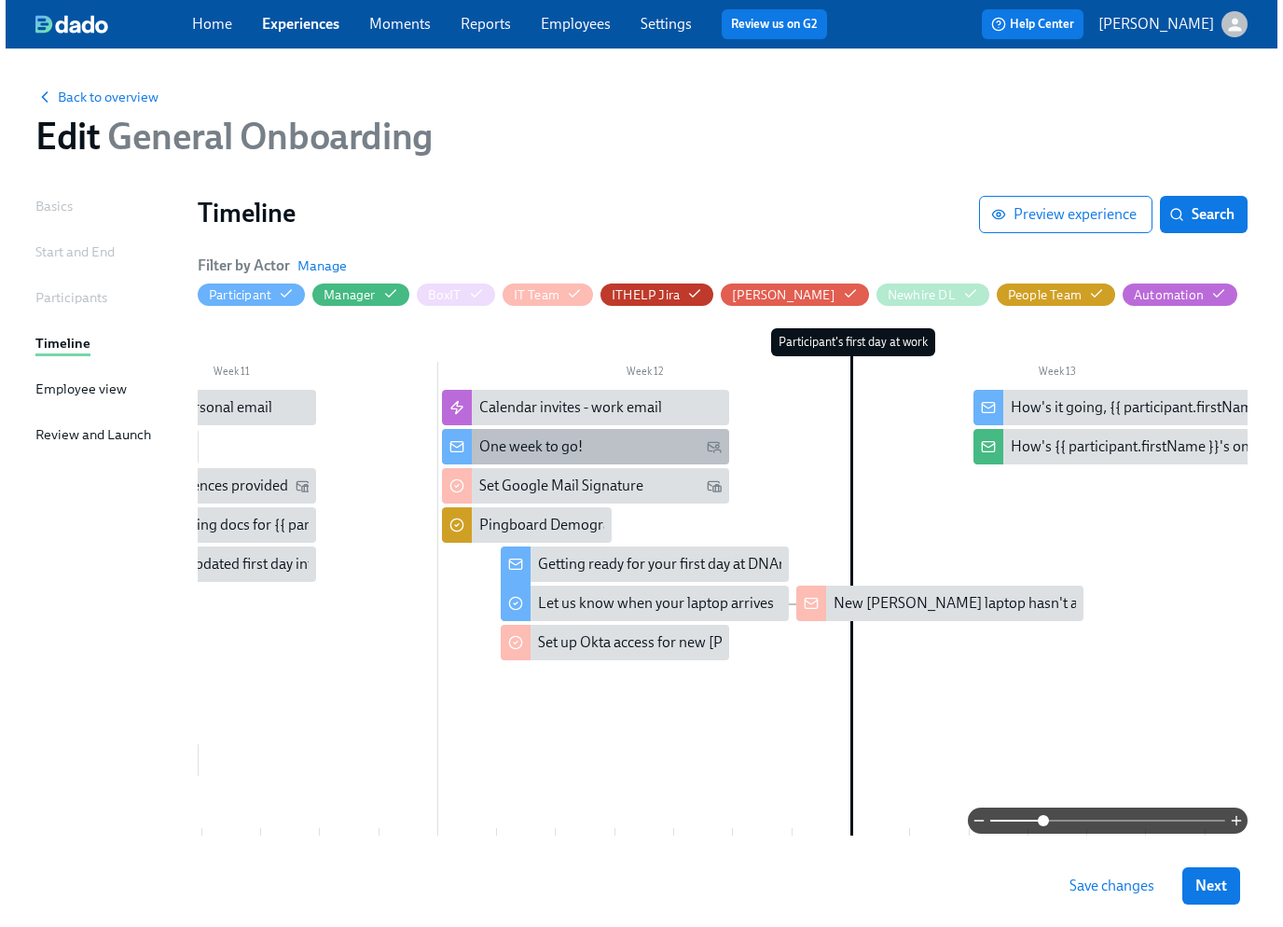
scroll to position [0, 4294]
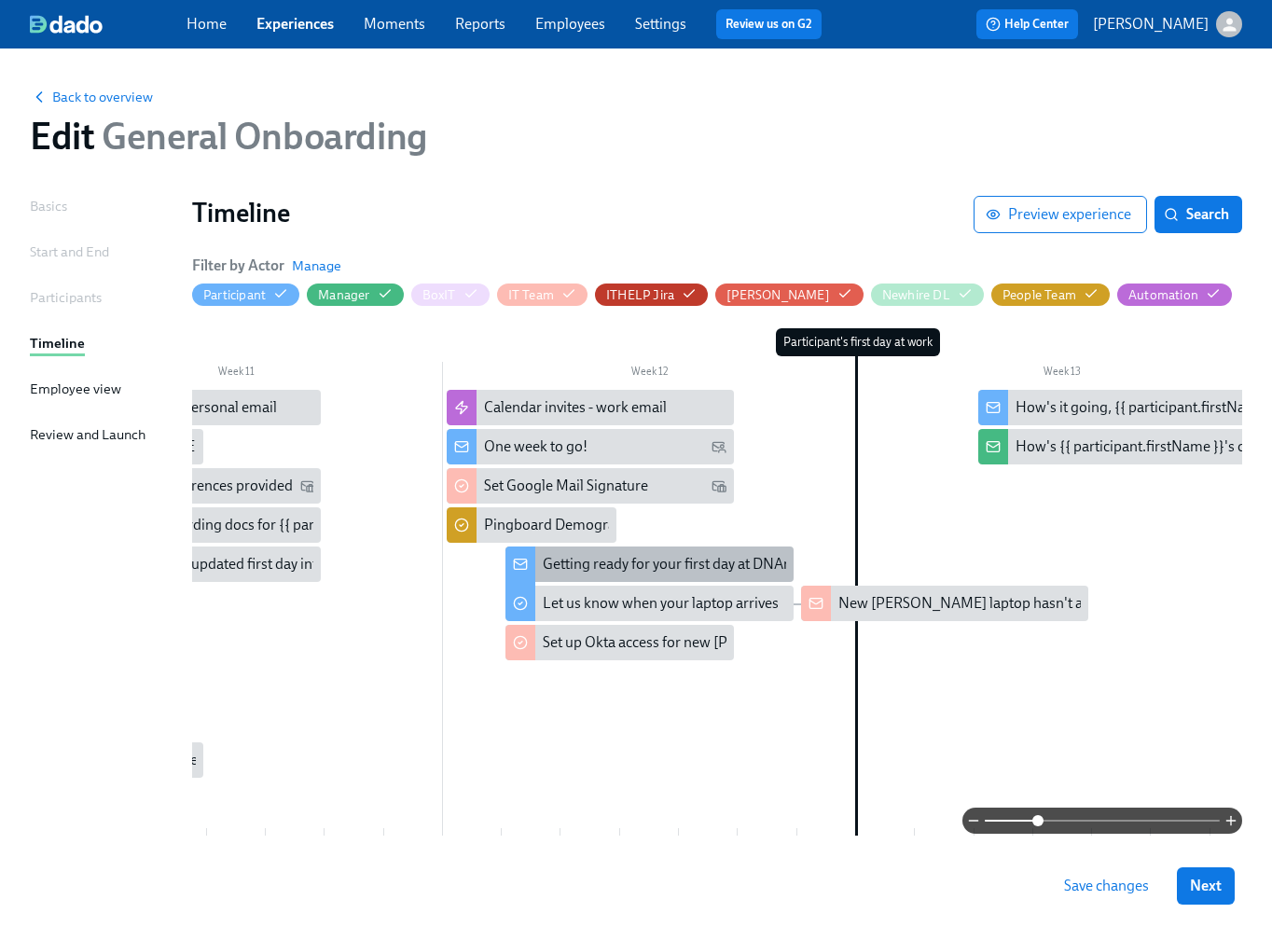
click at [684, 563] on div "Getting ready for your first day at DNAnexus" at bounding box center [682, 564] width 278 height 21
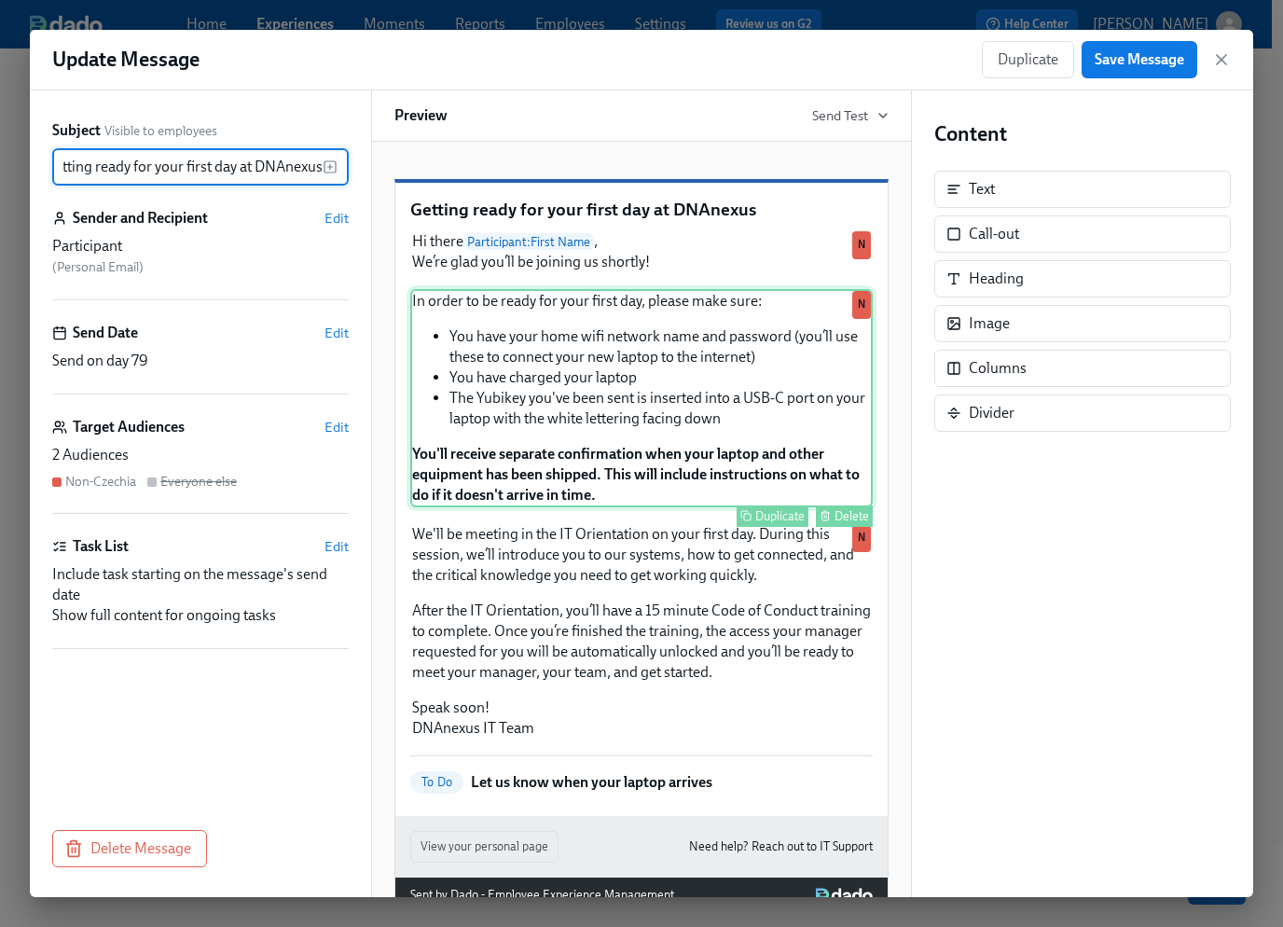
scroll to position [72, 0]
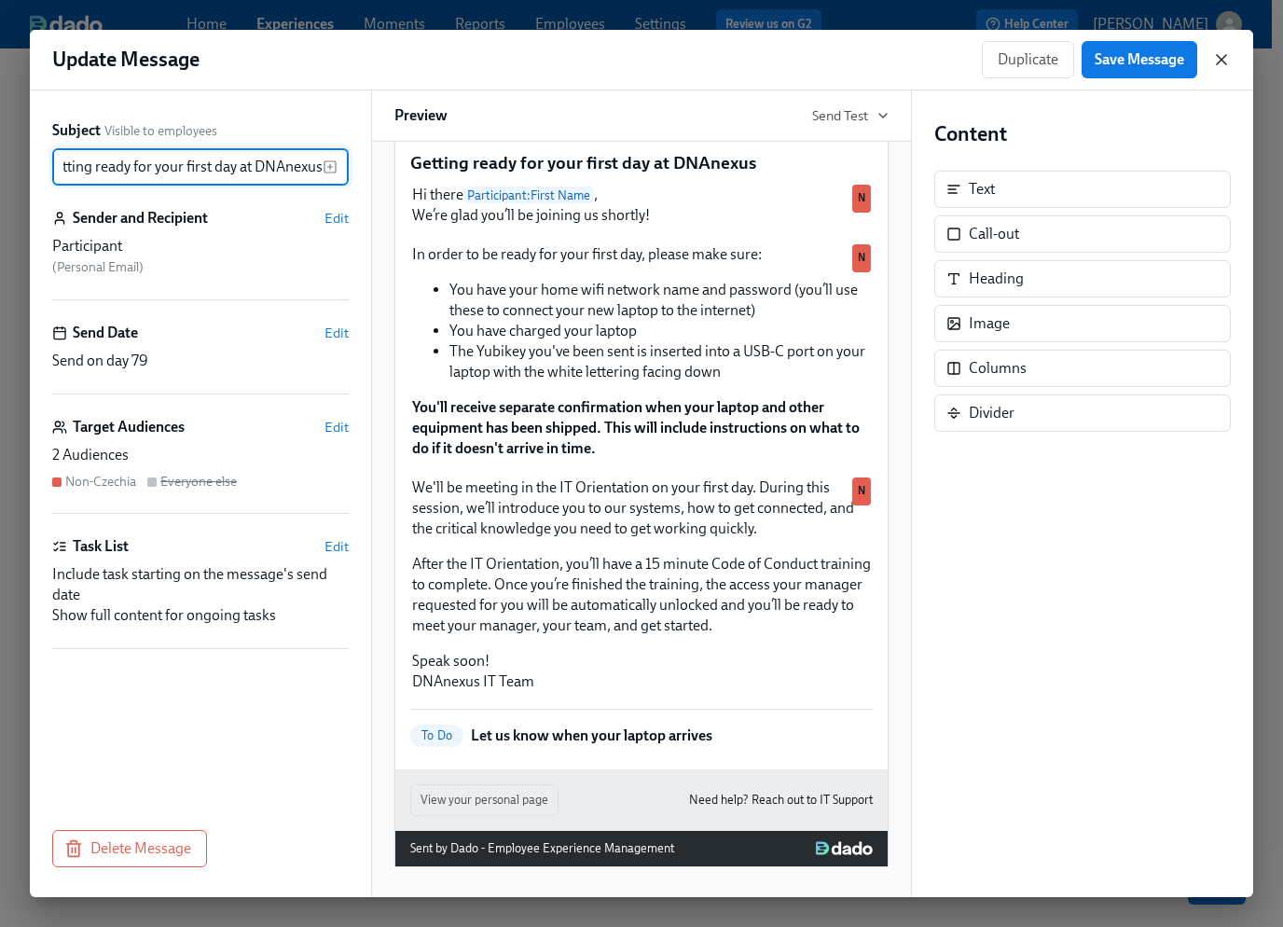
click at [1227, 59] on icon "button" at bounding box center [1221, 59] width 19 height 19
